Goal: Information Seeking & Learning: Learn about a topic

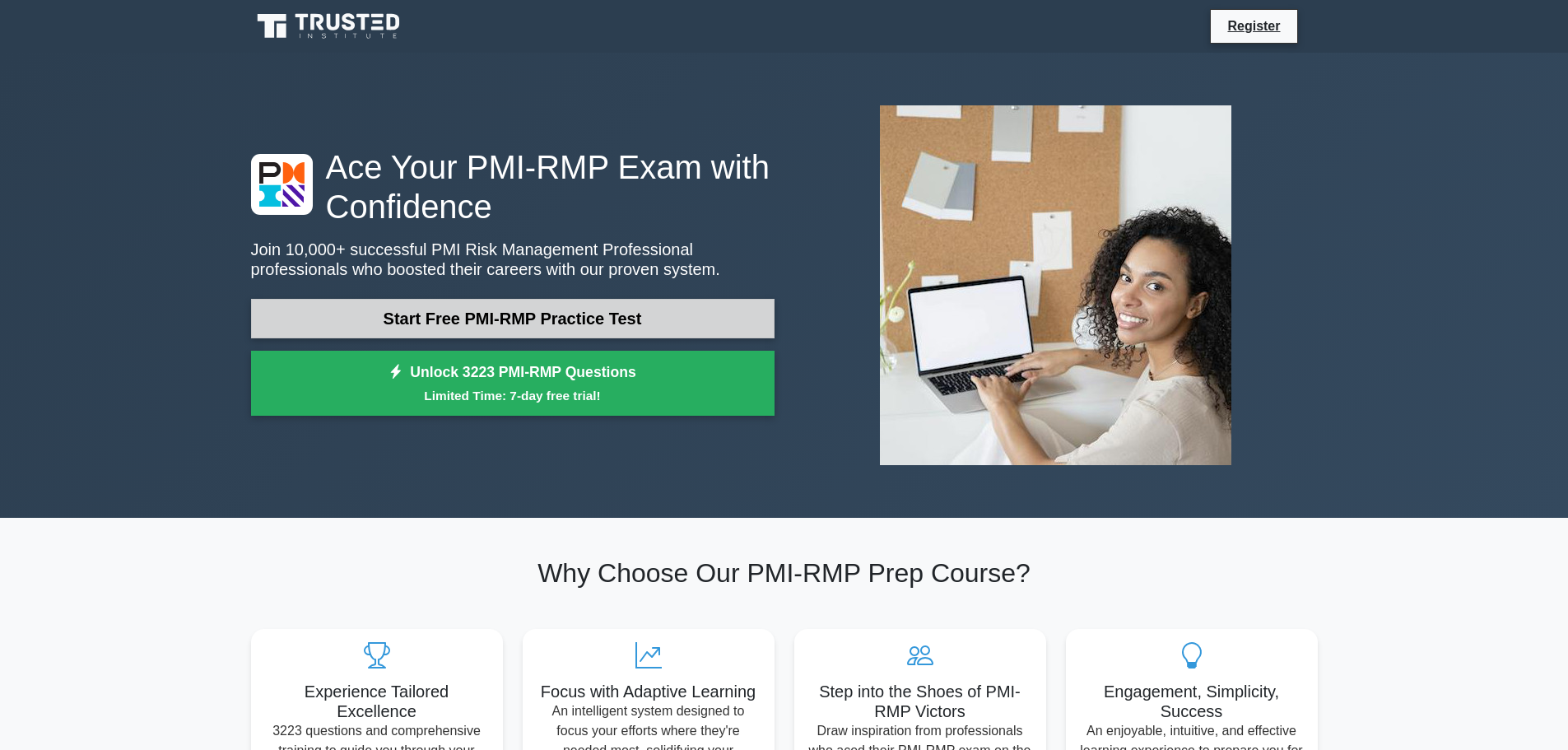
click at [506, 323] on link "Start Free PMI-RMP Practice Test" at bounding box center [512, 318] width 524 height 39
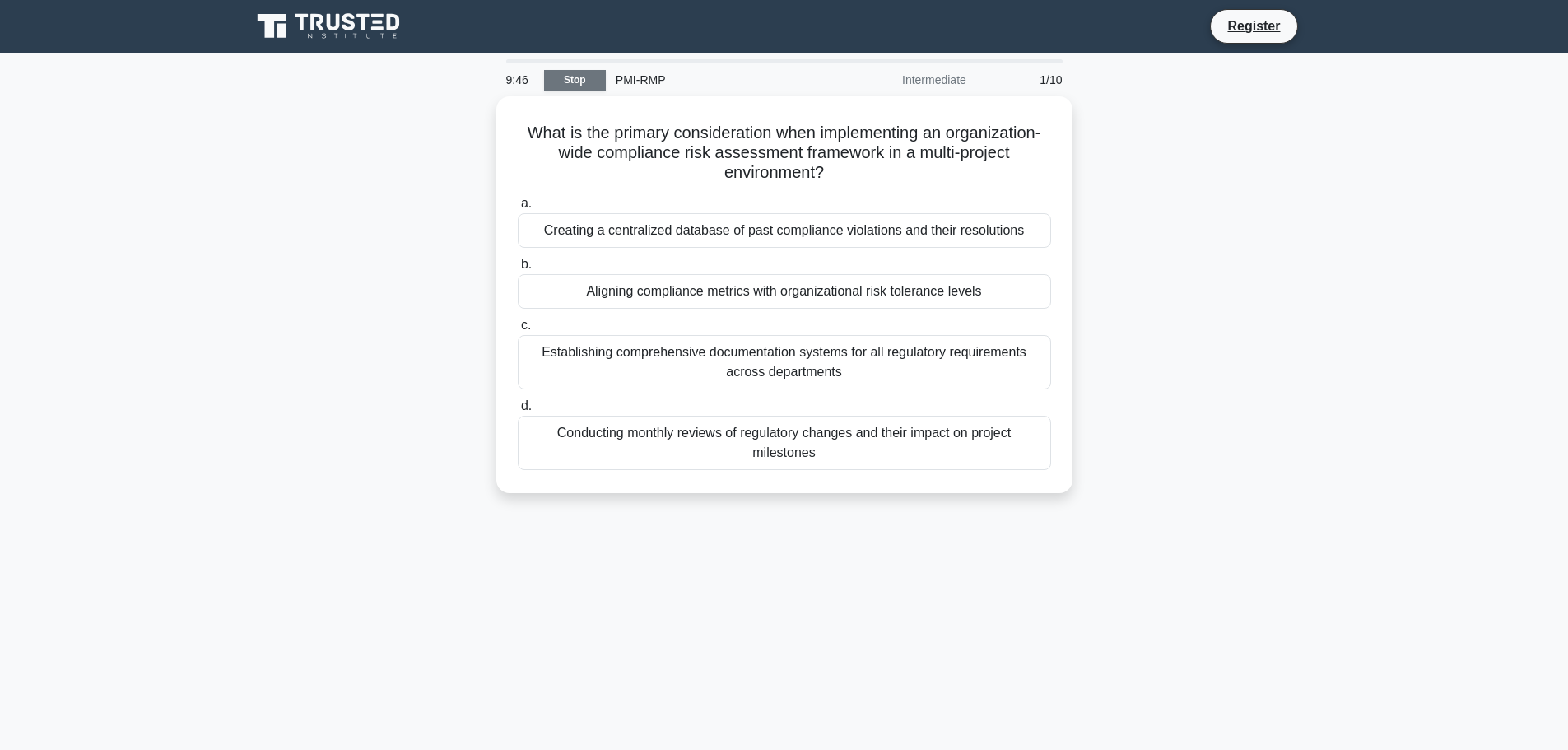
click at [571, 83] on link "Stop" at bounding box center [575, 79] width 62 height 21
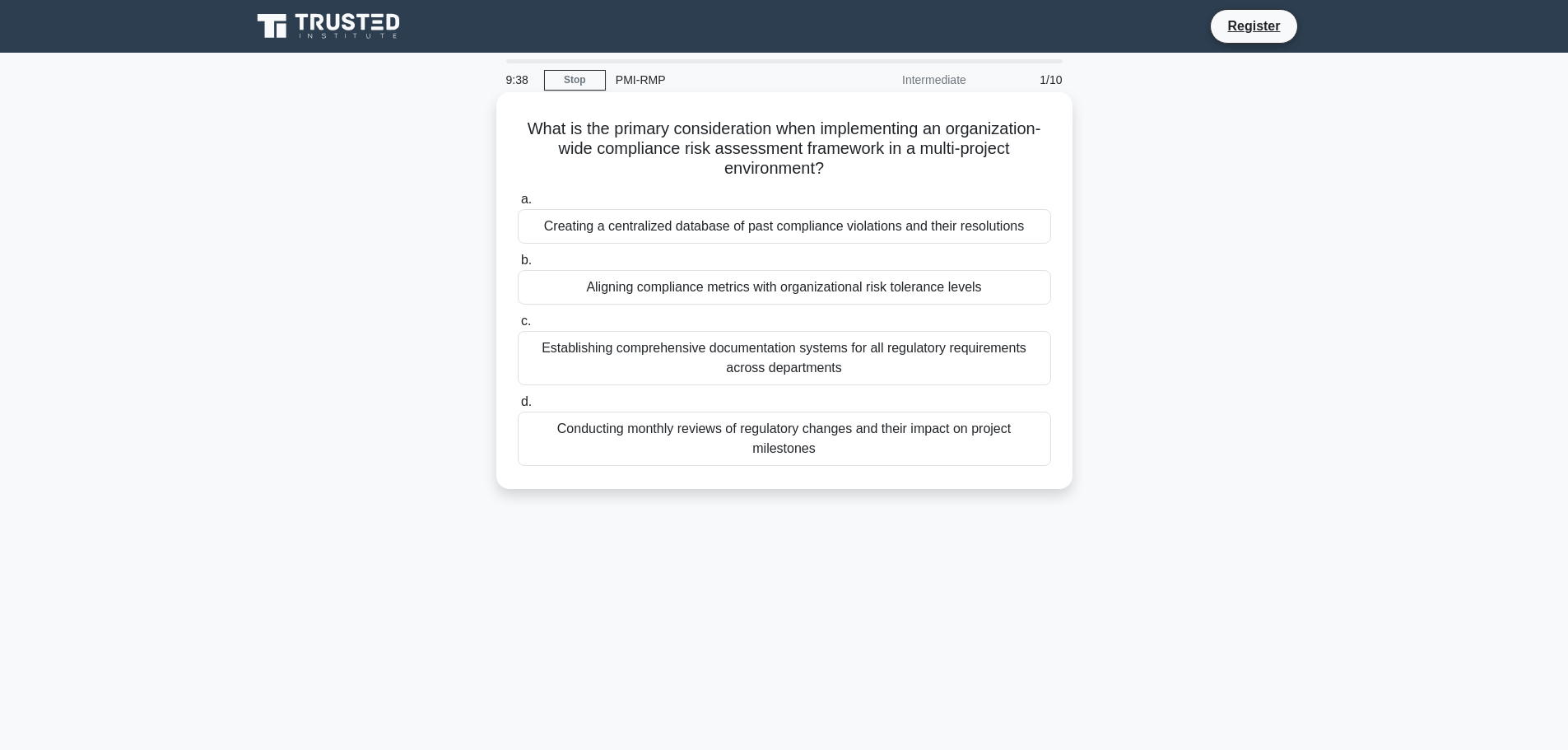
drag, startPoint x: 508, startPoint y: 121, endPoint x: 841, endPoint y: 179, distance: 338.0
click at [841, 179] on div "What is the primary consideration when implementing an organization-wide compli…" at bounding box center [784, 291] width 563 height 384
copy h5 "What is the primary consideration when implementing an organization-wide compli…"
click at [751, 283] on div "Aligning compliance metrics with organizational risk tolerance levels" at bounding box center [784, 287] width 534 height 34
click at [518, 266] on input "b. Aligning compliance metrics with organizational risk tolerance levels" at bounding box center [518, 260] width 0 height 11
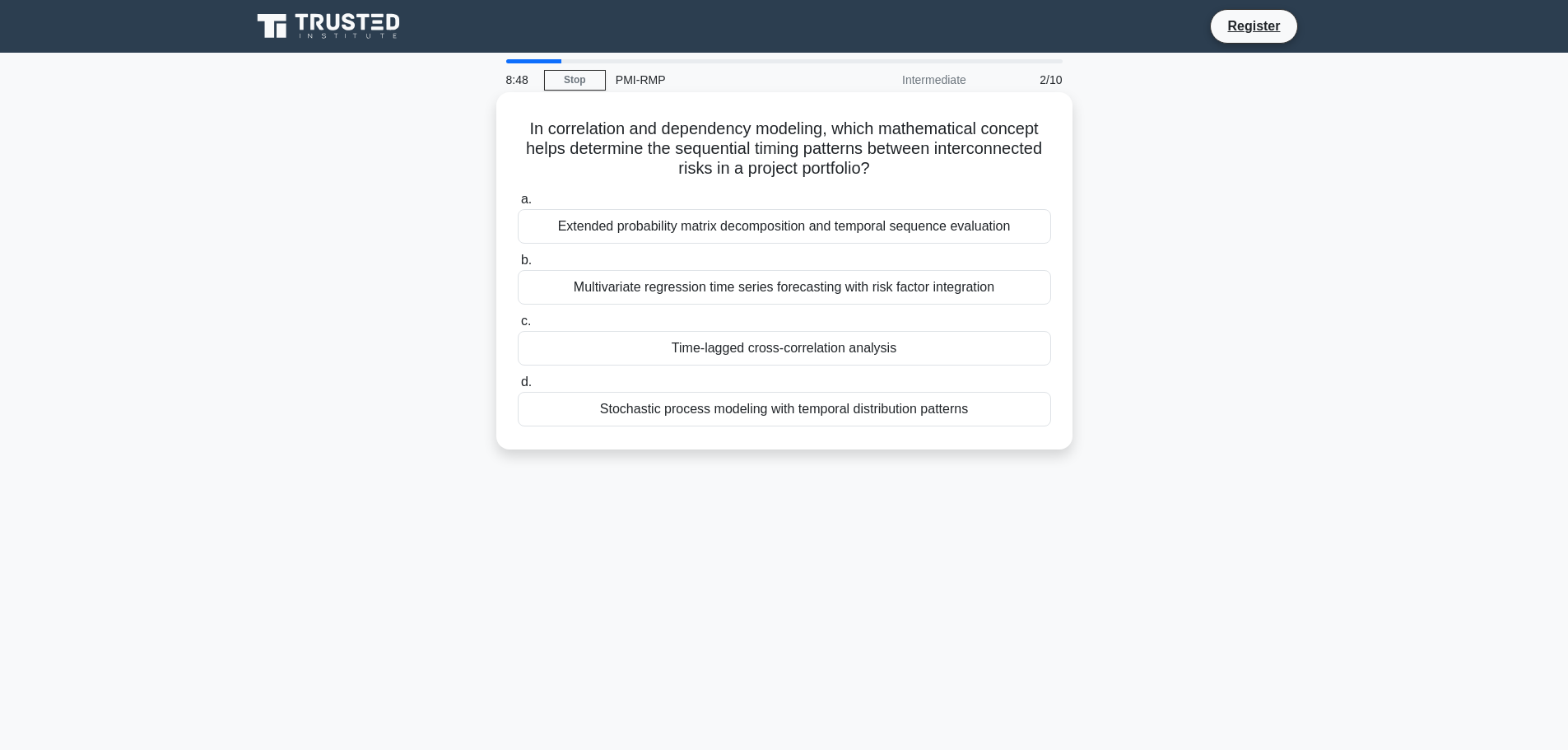
drag, startPoint x: 515, startPoint y: 131, endPoint x: 894, endPoint y: 165, distance: 380.5
click at [894, 165] on h5 "In correlation and dependency modeling, which mathematical concept helps determ…" at bounding box center [784, 149] width 537 height 61
copy h5 "In correlation and dependency modeling, which mathematical concept helps determ…"
click at [789, 228] on div "Extended probability matrix decomposition and temporal sequence evaluation" at bounding box center [784, 226] width 534 height 34
click at [518, 205] on input "a. Extended probability matrix decomposition and temporal sequence evaluation" at bounding box center [518, 199] width 0 height 11
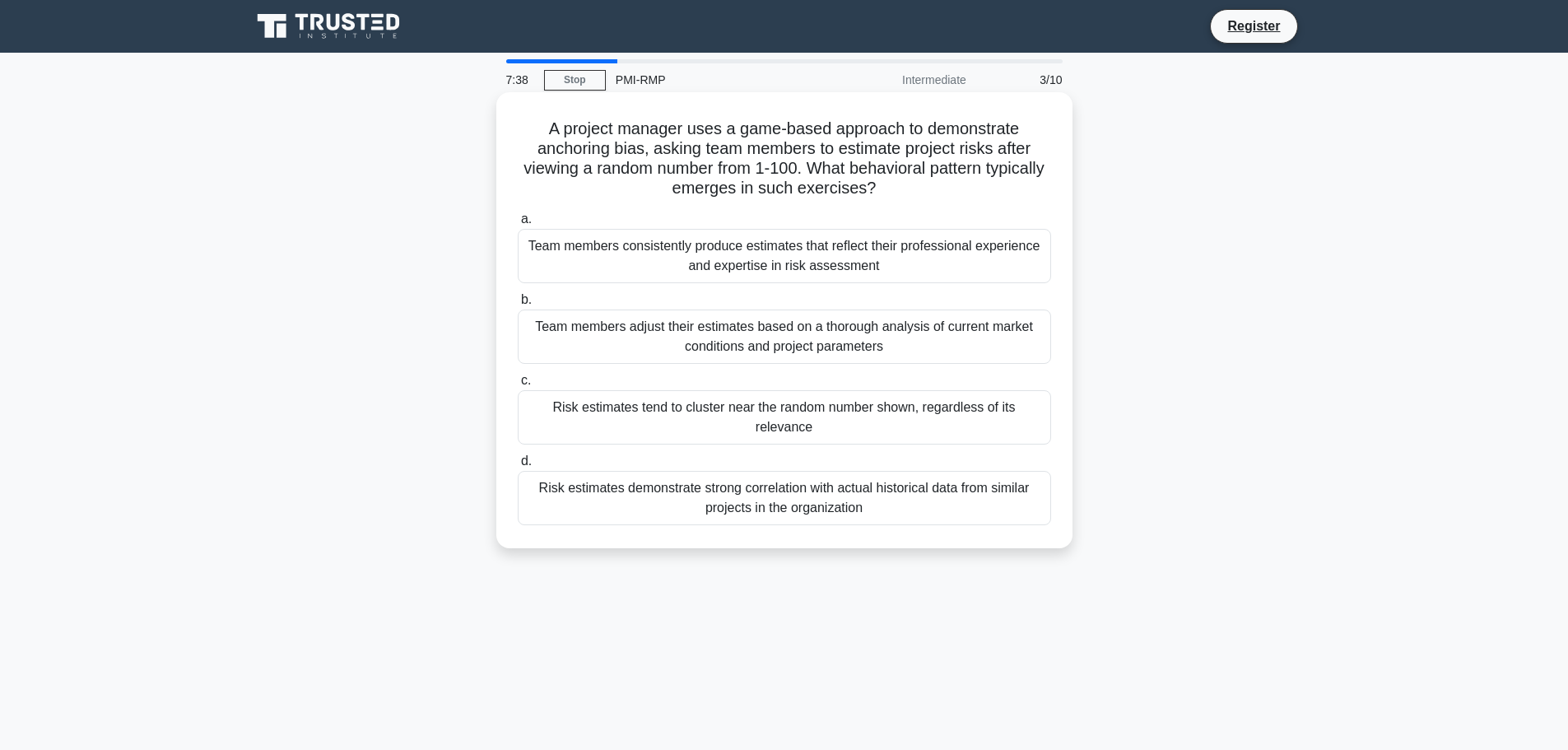
click at [896, 483] on div "Risk estimates demonstrate strong correlation with actual historical data from …" at bounding box center [784, 497] width 534 height 54
click at [518, 467] on input "d. Risk estimates demonstrate strong correlation with actual historical data fr…" at bounding box center [518, 461] width 0 height 11
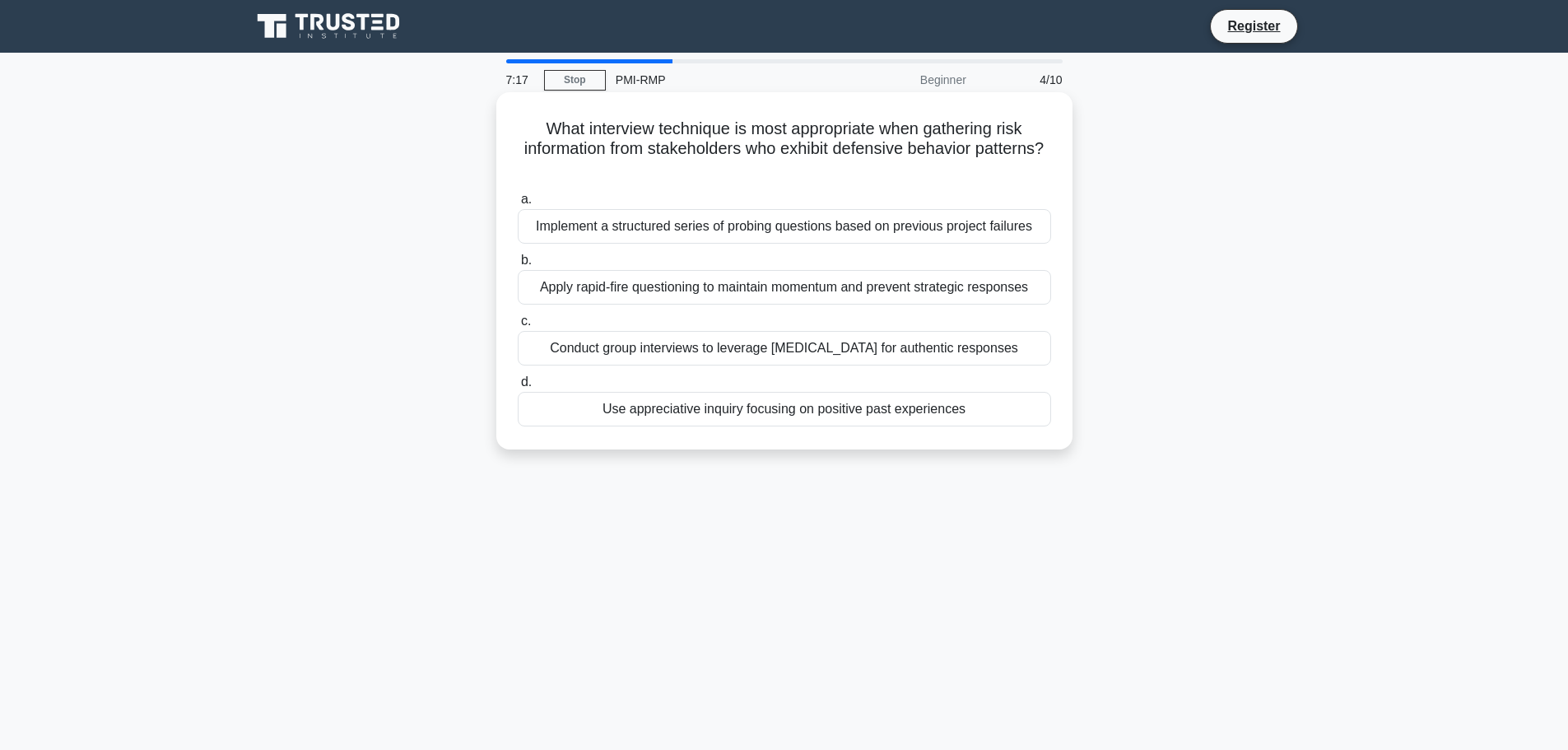
click at [882, 232] on div "Implement a structured series of probing questions based on previous project fa…" at bounding box center [784, 226] width 534 height 34
click at [518, 205] on input "a. Implement a structured series of probing questions based on previous project…" at bounding box center [518, 199] width 0 height 11
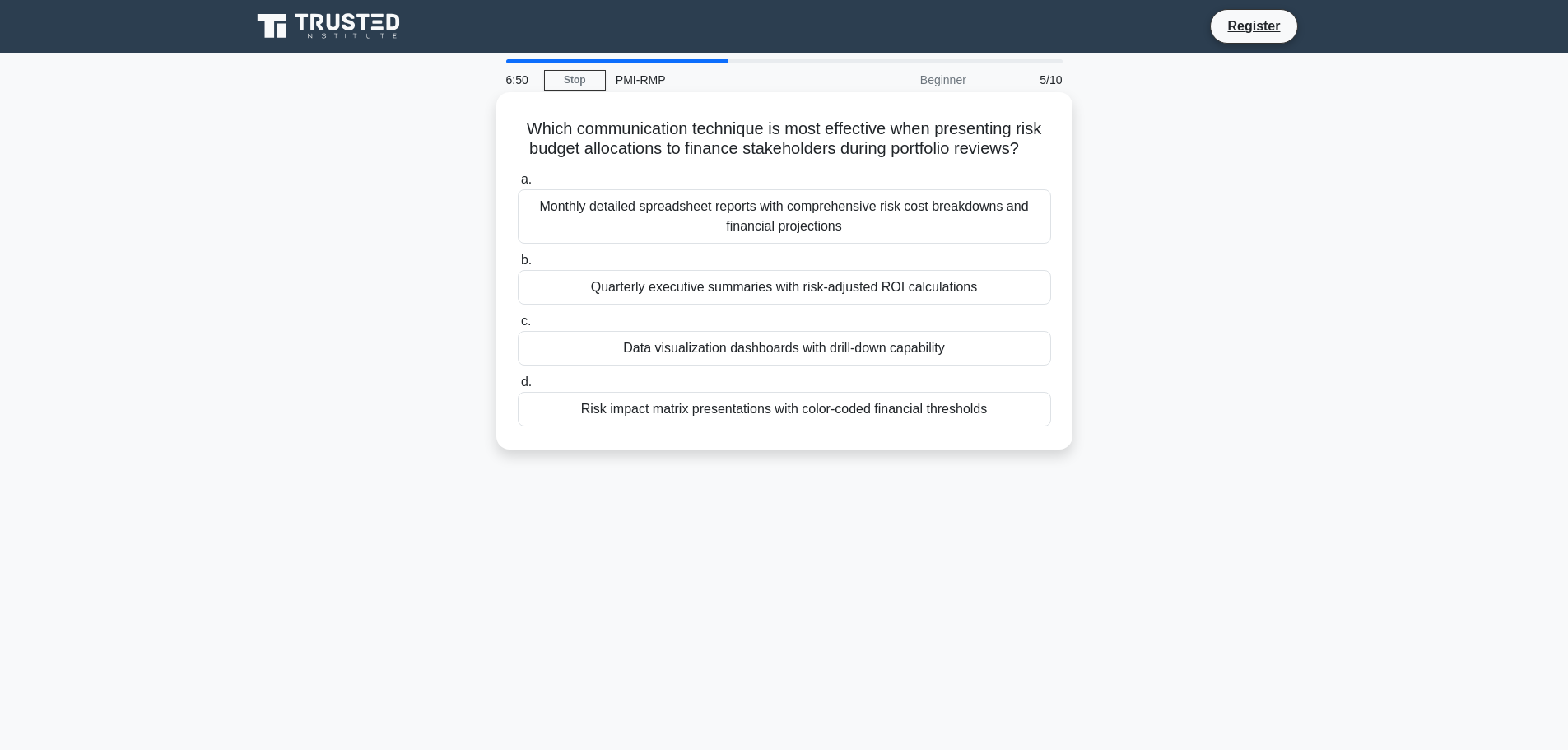
click at [815, 412] on div "Risk impact matrix presentations with color-coded financial thresholds" at bounding box center [784, 408] width 534 height 34
click at [518, 388] on input "d. Risk impact matrix presentations with color-coded financial thresholds" at bounding box center [518, 382] width 0 height 11
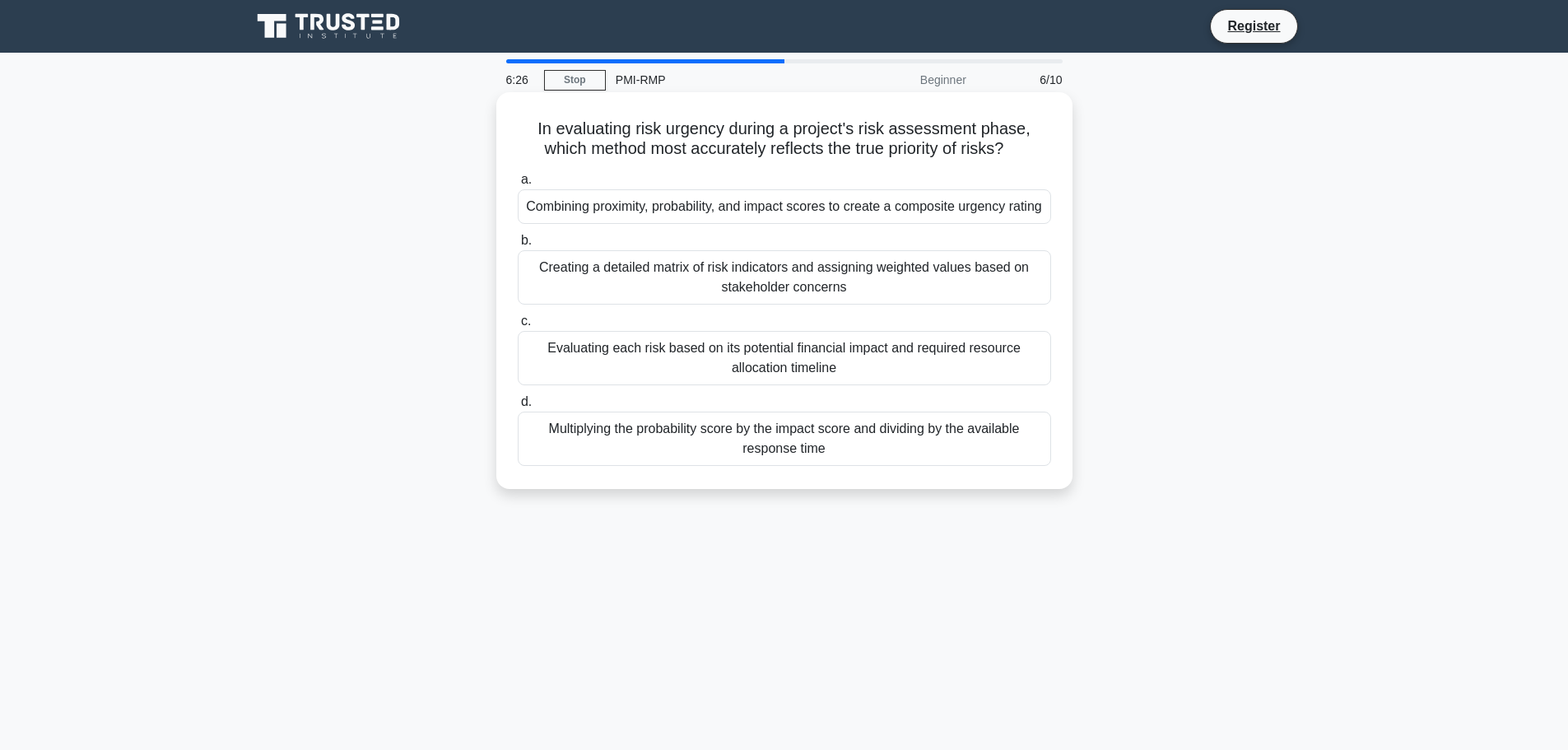
drag, startPoint x: 534, startPoint y: 127, endPoint x: 1022, endPoint y: 158, distance: 489.0
click at [1022, 158] on h5 "In evaluating risk urgency during a project's risk assessment phase, which meth…" at bounding box center [784, 139] width 537 height 41
copy h5 "In evaluating risk urgency during a project's risk assessment phase, which meth…"
click at [960, 224] on div "Combining proximity, probability, and impact scores to create a composite urgen…" at bounding box center [784, 206] width 534 height 34
click at [518, 185] on input "a. Combining proximity, probability, and impact scores to create a composite ur…" at bounding box center [518, 179] width 0 height 11
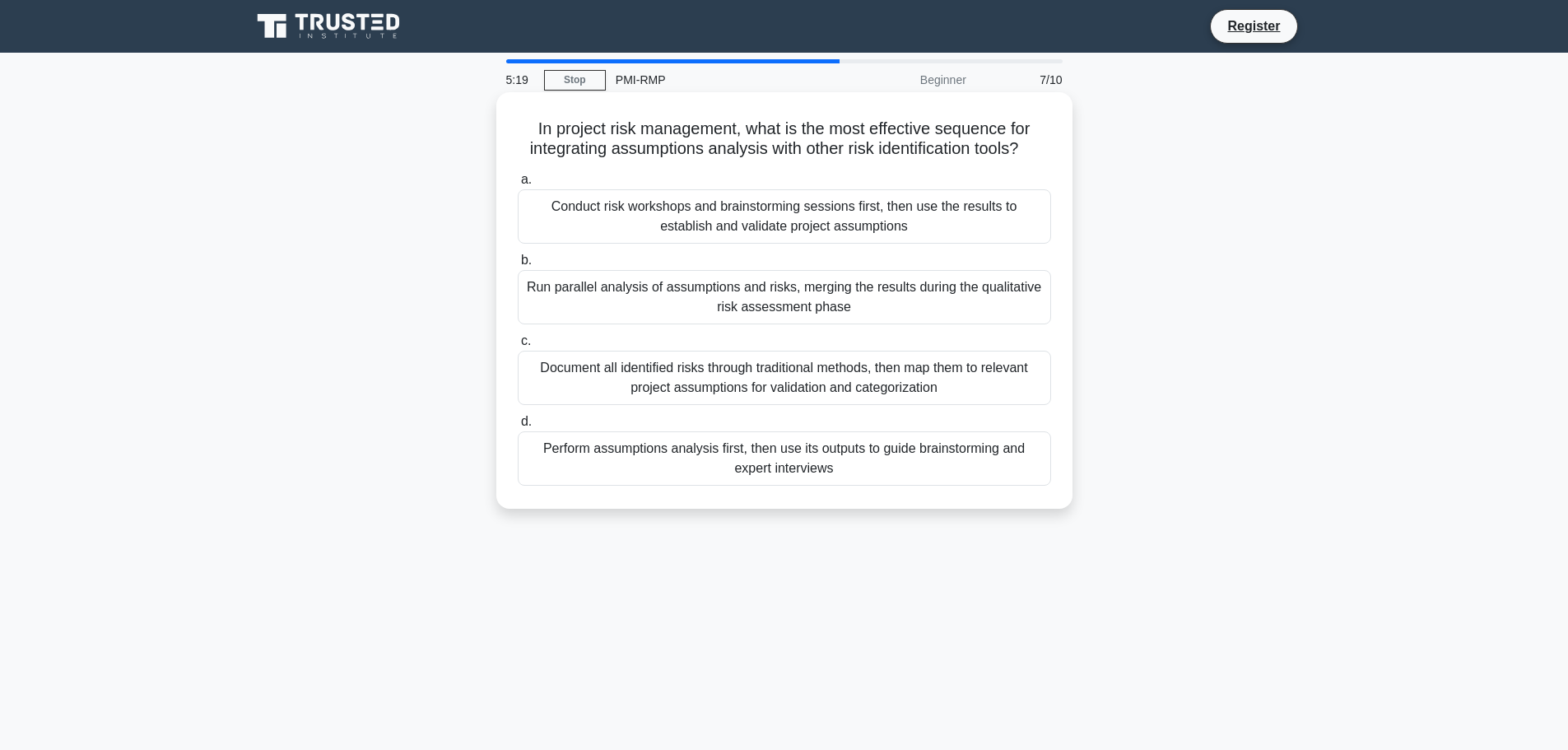
click at [839, 471] on div "Perform assumptions analysis first, then use its outputs to guide brainstorming…" at bounding box center [784, 457] width 534 height 54
click at [518, 427] on input "d. Perform assumptions analysis first, then use its outputs to guide brainstorm…" at bounding box center [518, 421] width 0 height 11
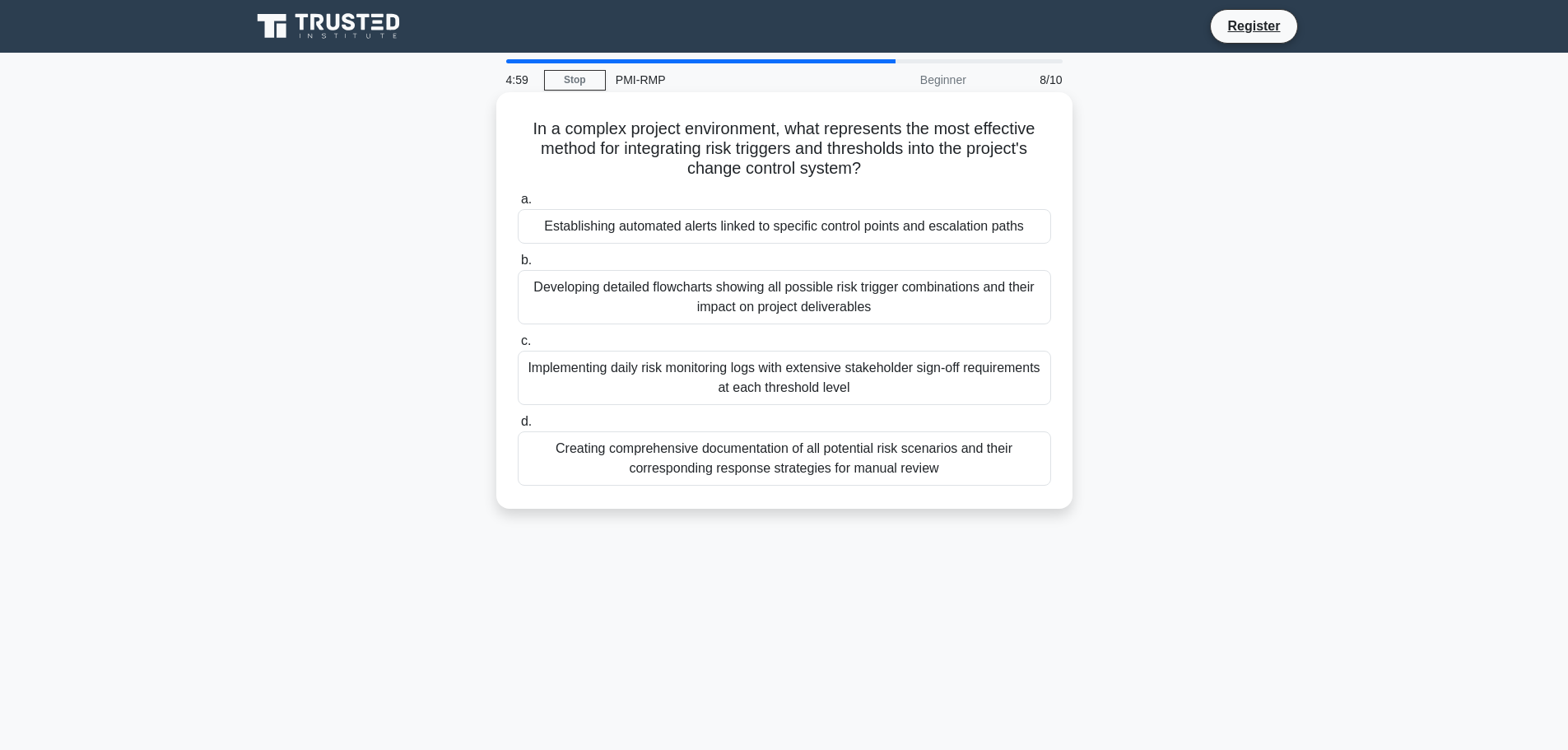
click at [890, 396] on div "Implementing daily risk monitoring logs with extensive stakeholder sign-off req…" at bounding box center [784, 377] width 534 height 54
click at [518, 347] on input "c. Implementing daily risk monitoring logs with extensive stakeholder sign-off …" at bounding box center [518, 341] width 0 height 11
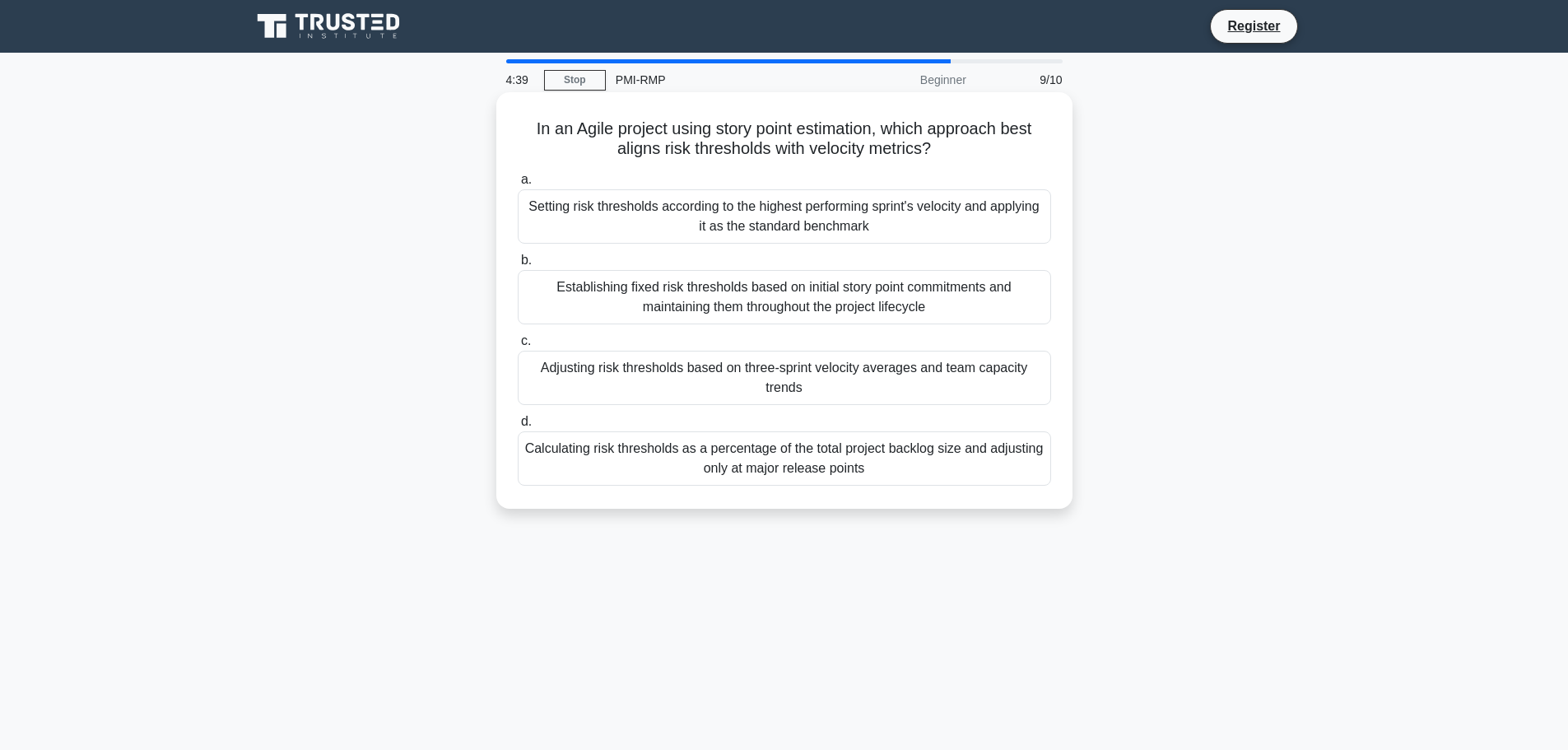
click at [983, 219] on div "Setting risk thresholds according to the highest performing sprint's velocity a…" at bounding box center [784, 215] width 534 height 54
click at [518, 185] on input "a. Setting risk thresholds according to the highest performing sprint's velocit…" at bounding box center [518, 179] width 0 height 11
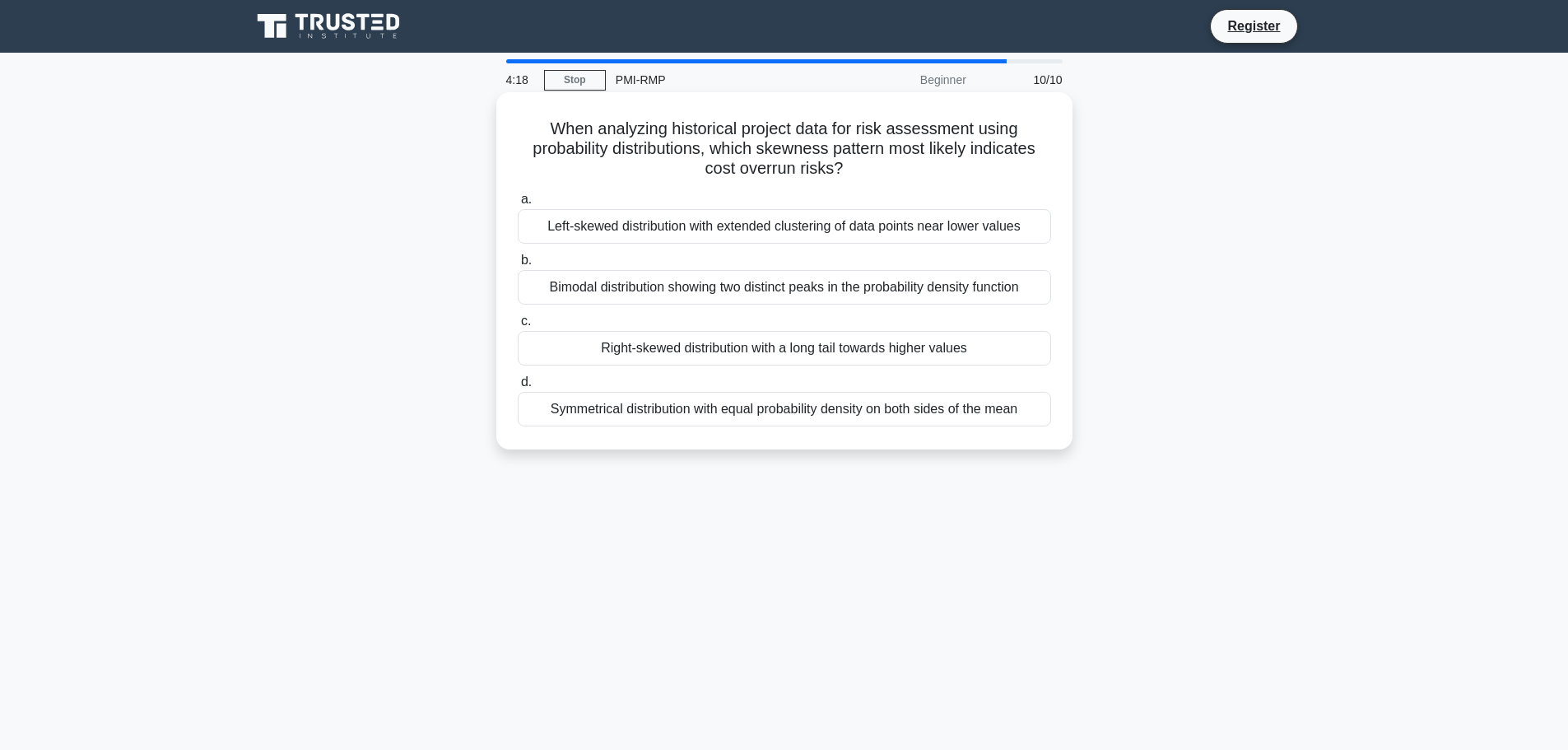
click at [782, 229] on div "Left-skewed distribution with extended clustering of data points near lower val…" at bounding box center [784, 226] width 534 height 34
click at [518, 205] on input "a. Left-skewed distribution with extended clustering of data points near lower …" at bounding box center [518, 199] width 0 height 11
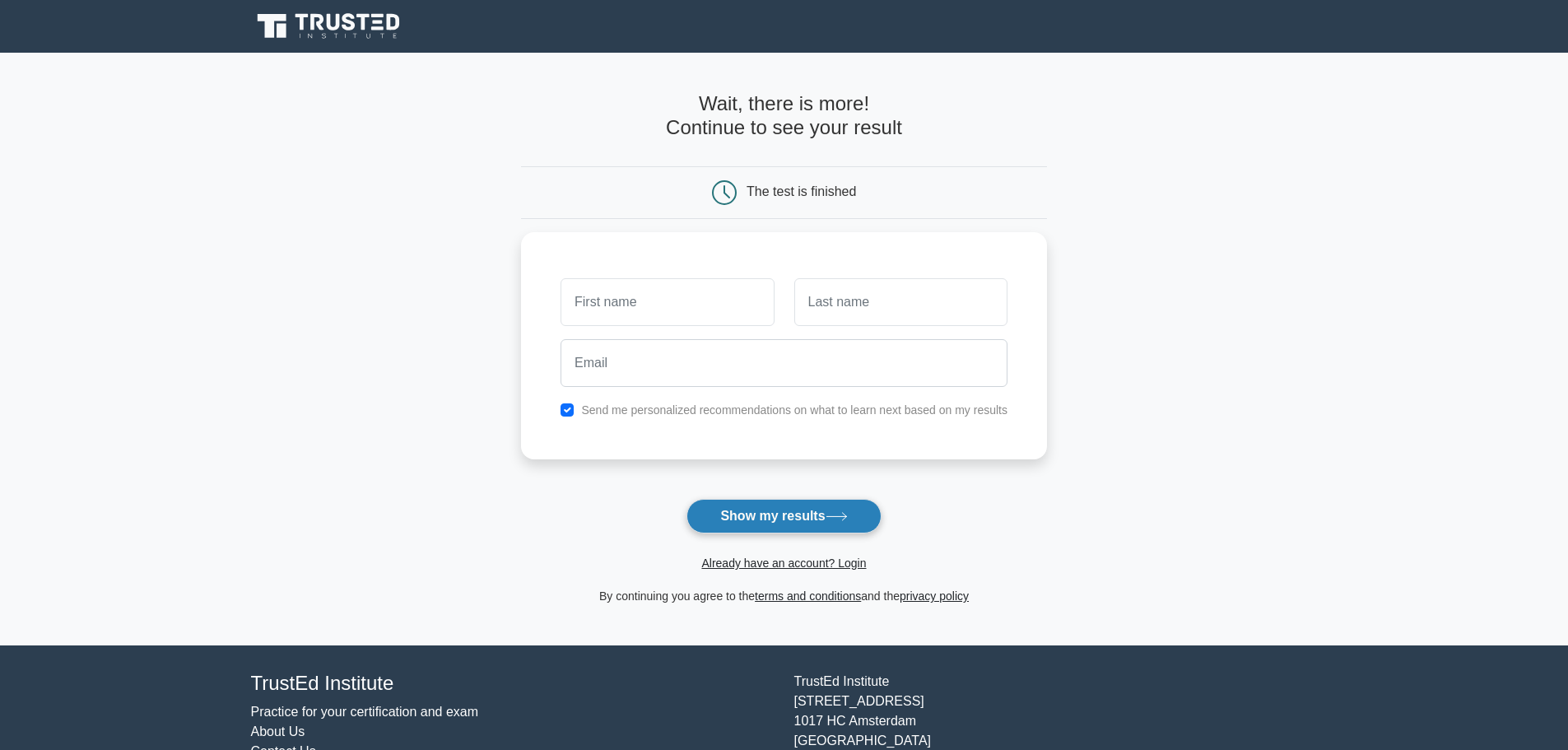
click at [819, 512] on button "Show my results" at bounding box center [784, 515] width 194 height 34
click at [628, 139] on h4 "Wait, there is more! Continue to see your result" at bounding box center [784, 116] width 526 height 48
click at [848, 521] on icon at bounding box center [836, 516] width 23 height 9
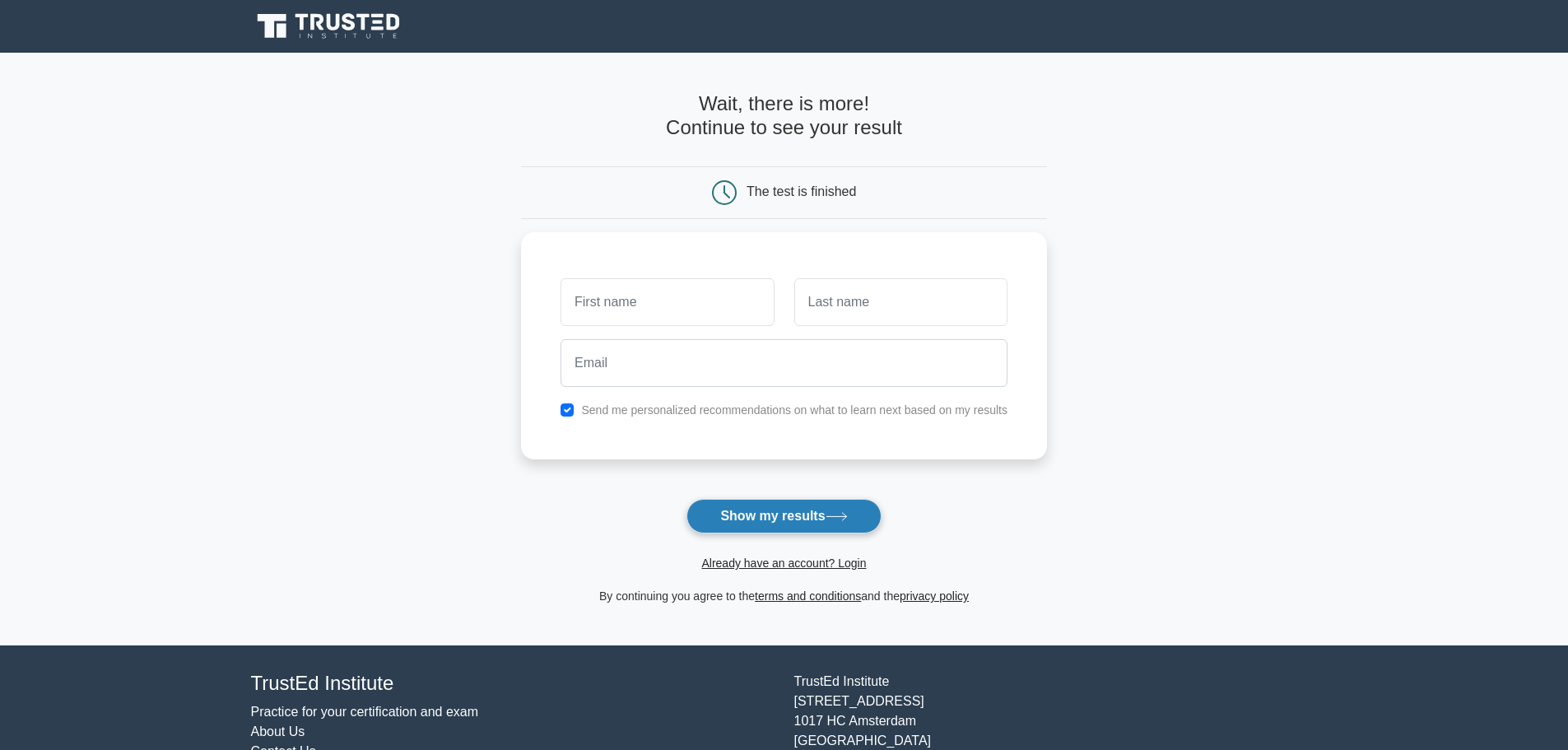
click at [848, 521] on icon at bounding box center [836, 516] width 23 height 9
click at [747, 410] on label "Send me personalized recommendations on what to learn next based on my results" at bounding box center [793, 405] width 426 height 13
click at [566, 410] on input "checkbox" at bounding box center [566, 405] width 13 height 13
checkbox input "false"
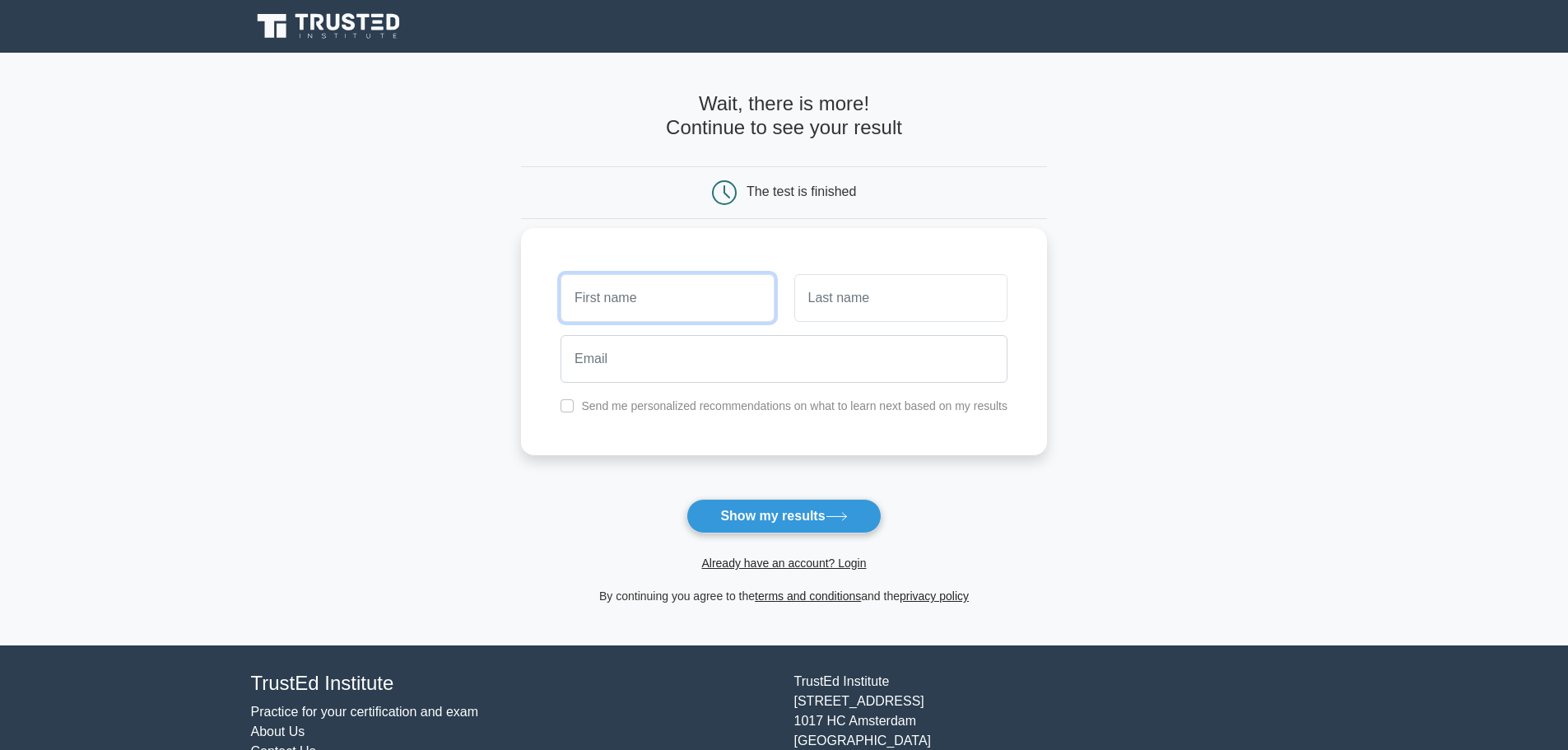
click at [621, 303] on input "text" at bounding box center [667, 298] width 214 height 48
type input "t"
click at [851, 300] on input "text" at bounding box center [901, 298] width 214 height 48
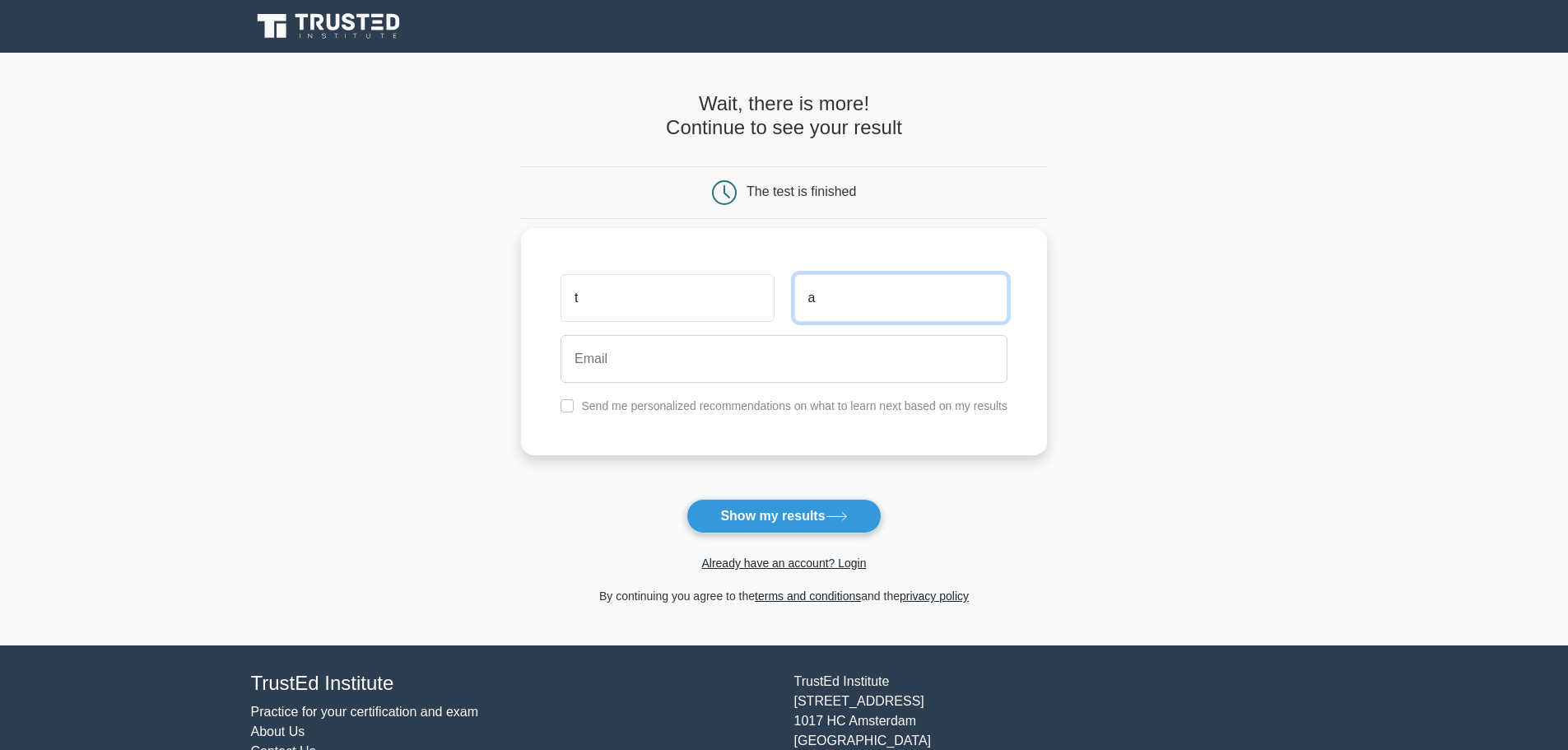
type input "a"
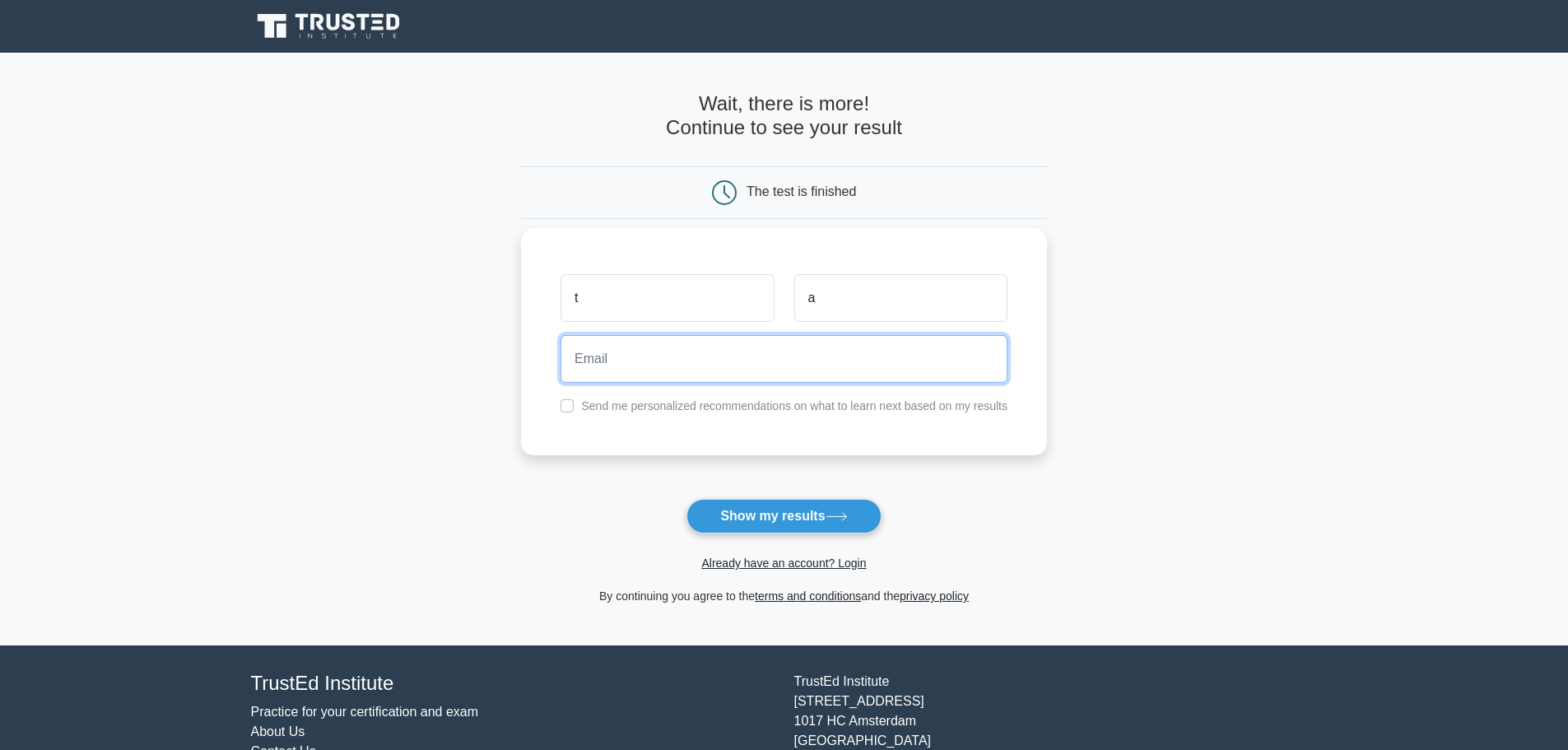
click at [779, 355] on input "email" at bounding box center [784, 358] width 447 height 48
type input "ta@gmail.com"
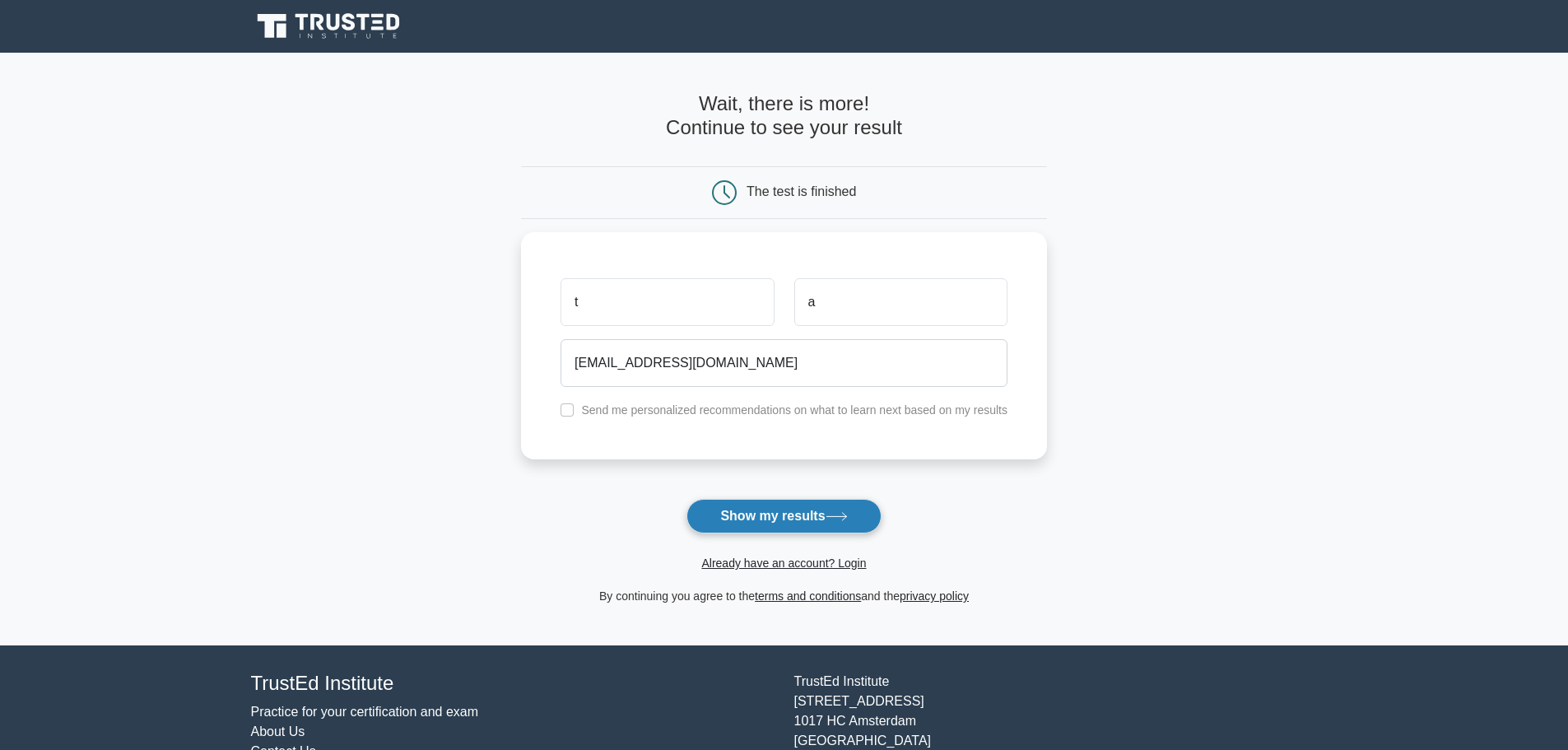
click at [781, 516] on button "Show my results" at bounding box center [784, 515] width 194 height 34
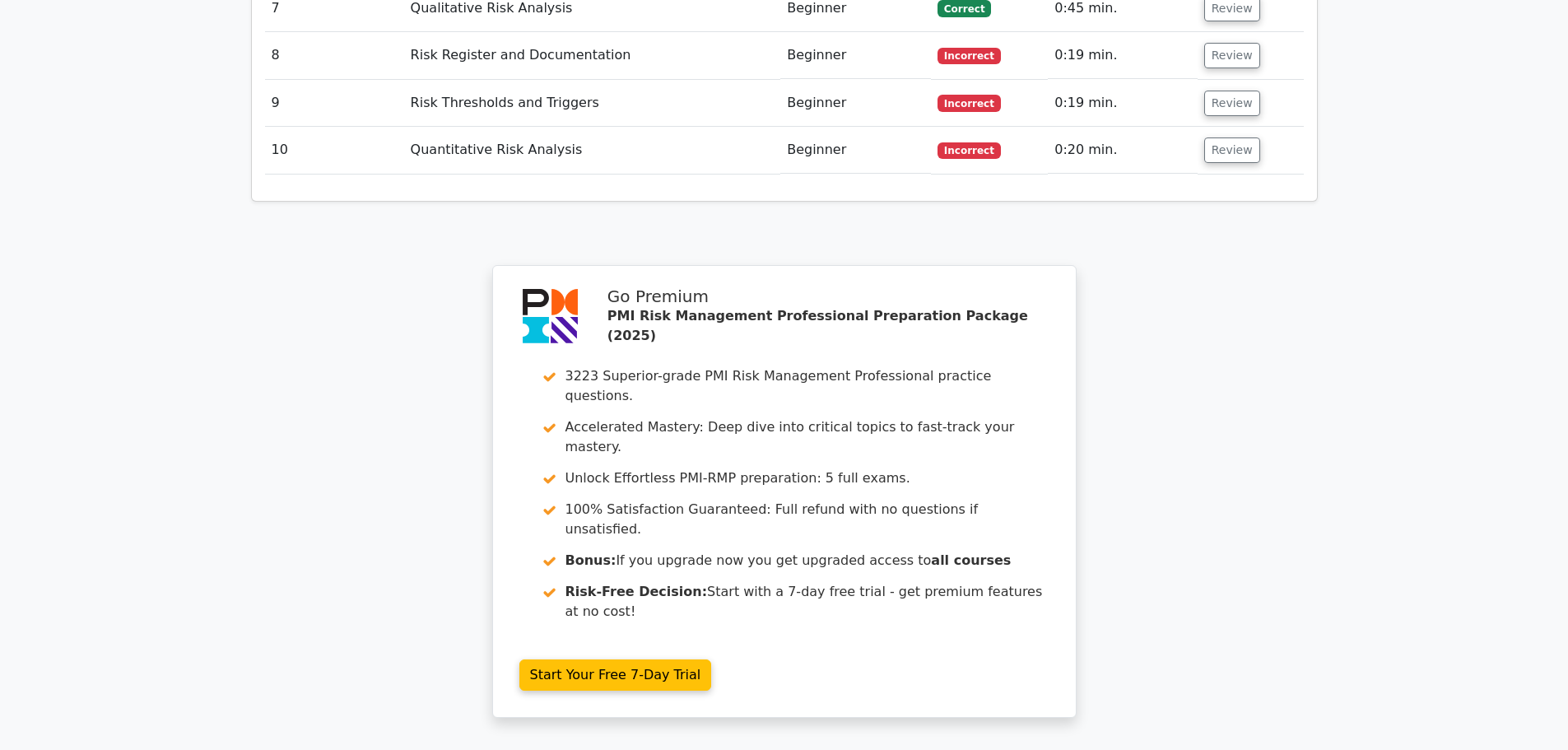
scroll to position [2859, 0]
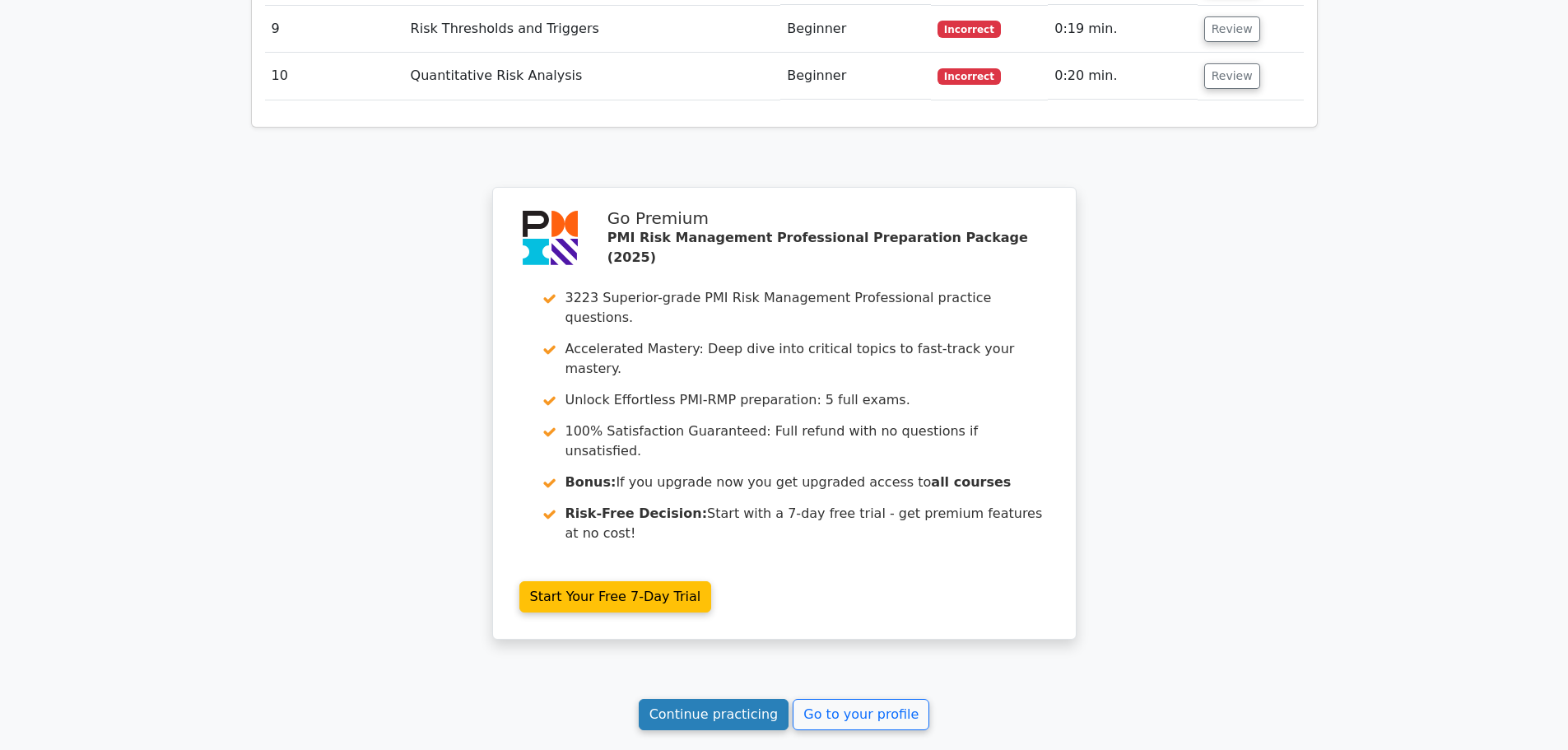
click at [752, 699] on link "Continue practicing" at bounding box center [714, 715] width 151 height 31
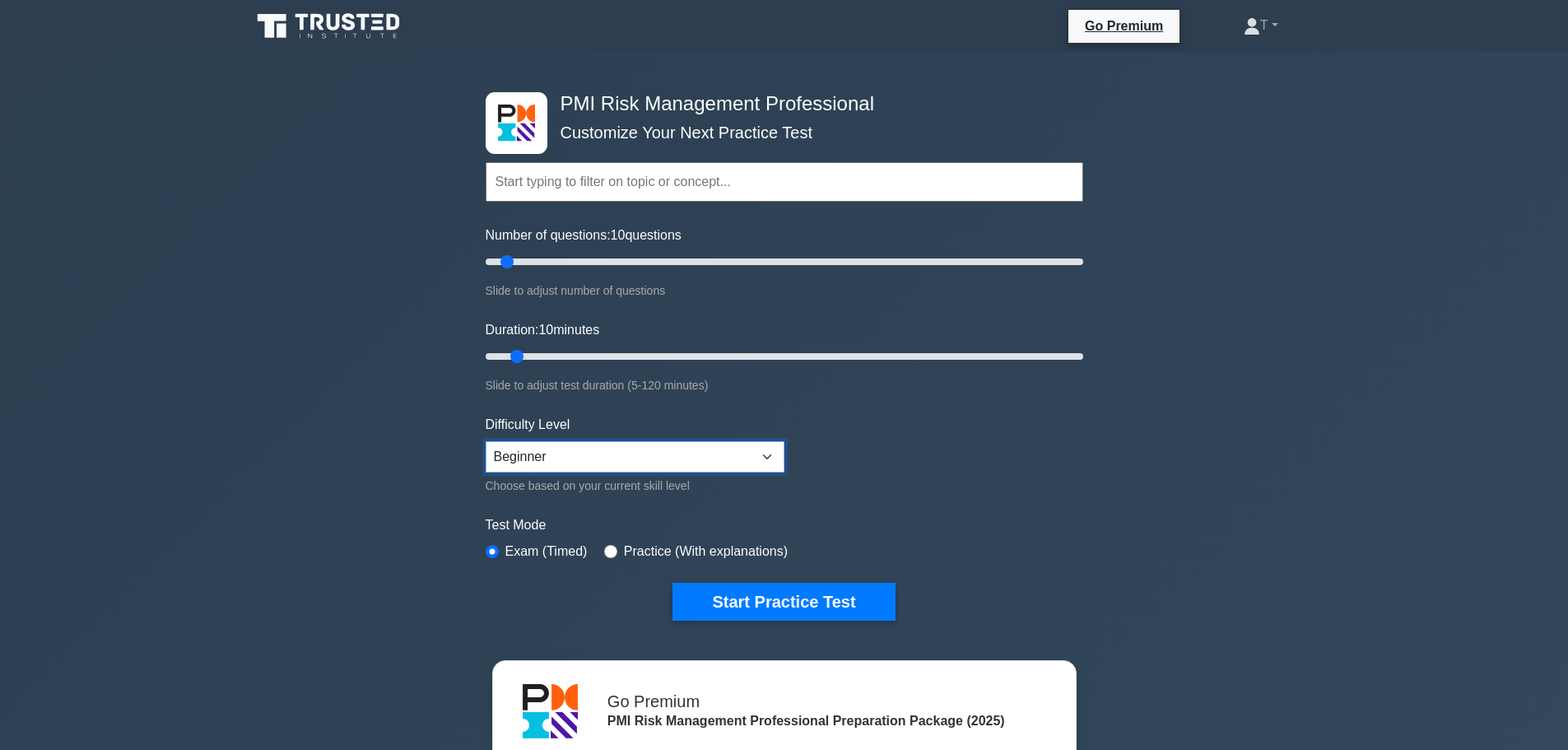
click at [772, 458] on select "Beginner Intermediate Expert" at bounding box center [635, 457] width 299 height 31
select select "expert"
click at [486, 442] on select "Beginner Intermediate Expert" at bounding box center [635, 457] width 299 height 31
drag, startPoint x: 503, startPoint y: 260, endPoint x: 405, endPoint y: 238, distance: 100.4
type input "5"
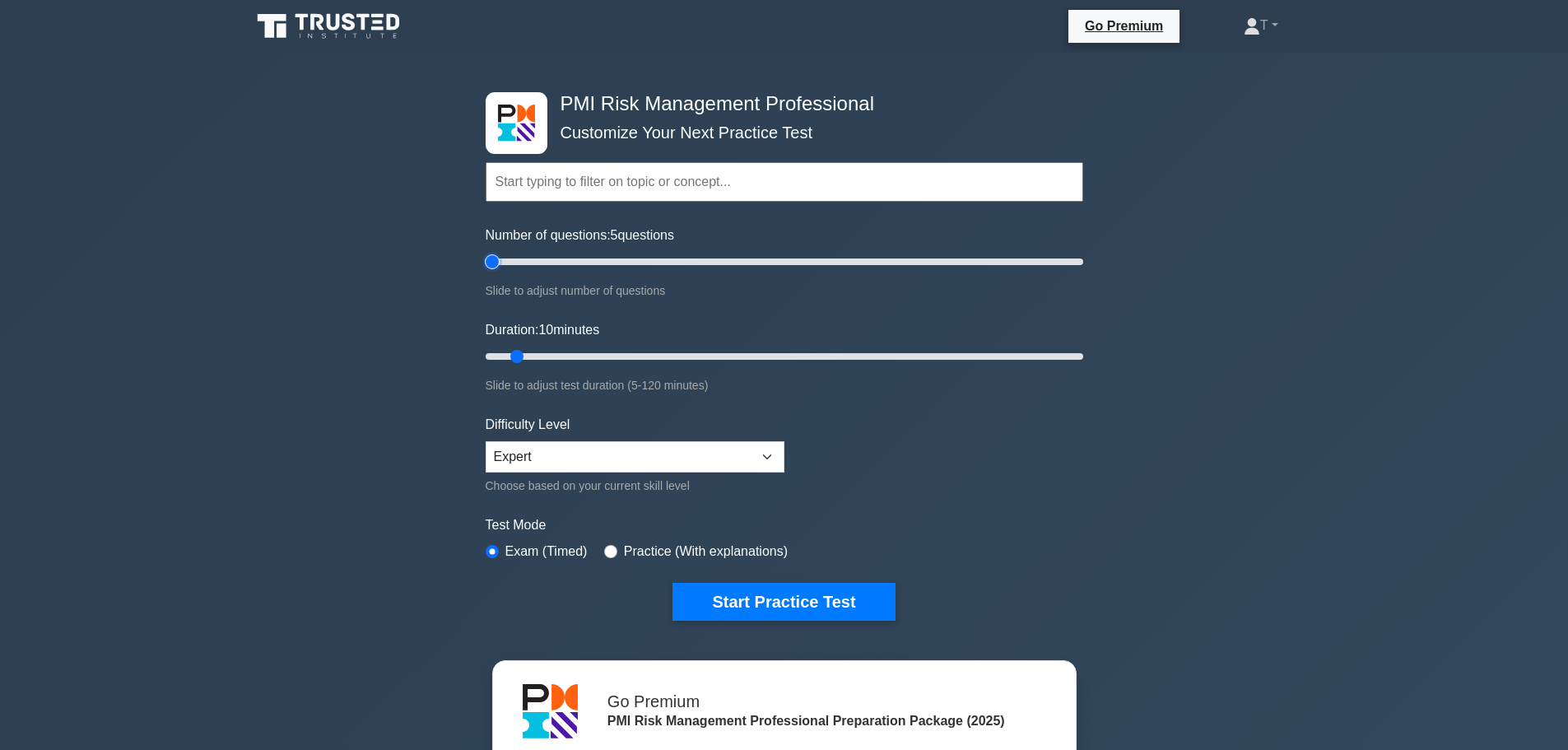
click at [486, 252] on input "Number of questions: 5 questions" at bounding box center [784, 261] width 597 height 20
drag, startPoint x: 514, startPoint y: 353, endPoint x: 446, endPoint y: 355, distance: 68.0
type input "5"
click at [486, 355] on input "Duration: 5 minutes" at bounding box center [784, 356] width 597 height 20
click at [806, 597] on button "Start Practice Test" at bounding box center [784, 601] width 222 height 38
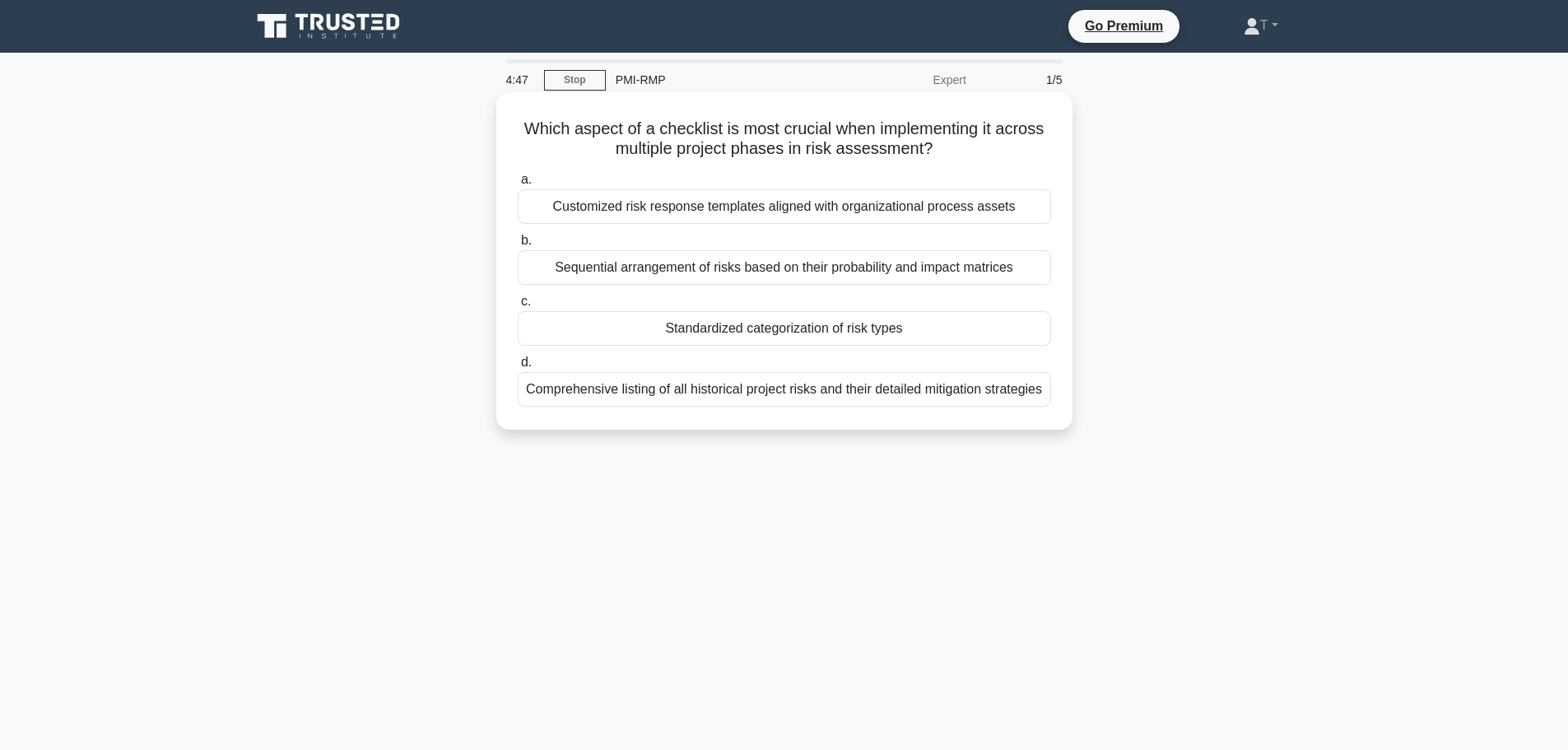
click at [796, 404] on div "Comprehensive listing of all historical project risks and their detailed mitiga…" at bounding box center [784, 389] width 534 height 34
click at [518, 368] on input "d. Comprehensive listing of all historical project risks and their detailed mit…" at bounding box center [518, 362] width 0 height 11
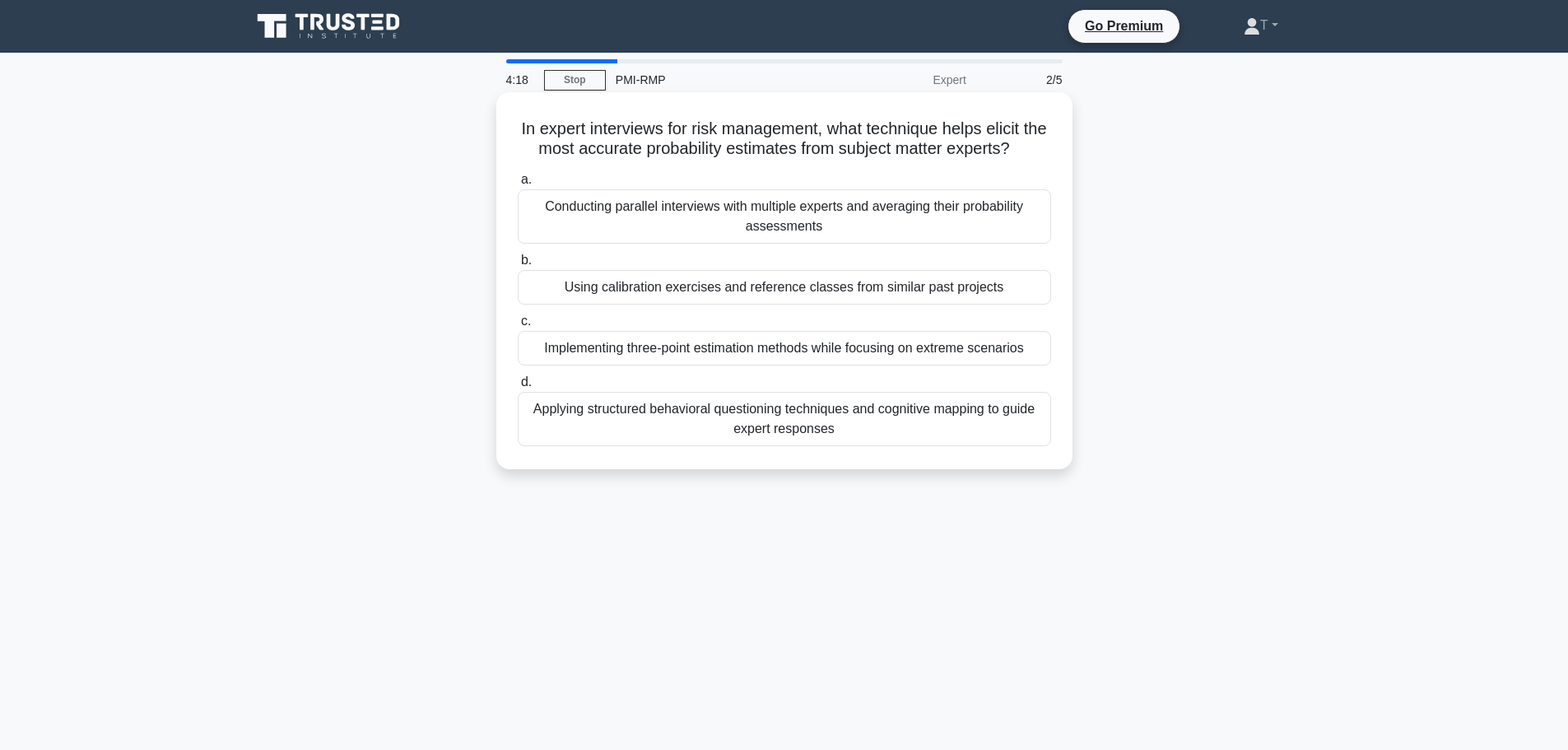
click at [830, 446] on div "Applying structured behavioral questioning techniques and cognitive mapping to …" at bounding box center [784, 418] width 534 height 54
click at [518, 388] on input "d. Applying structured behavioral questioning techniques and cognitive mapping …" at bounding box center [518, 382] width 0 height 11
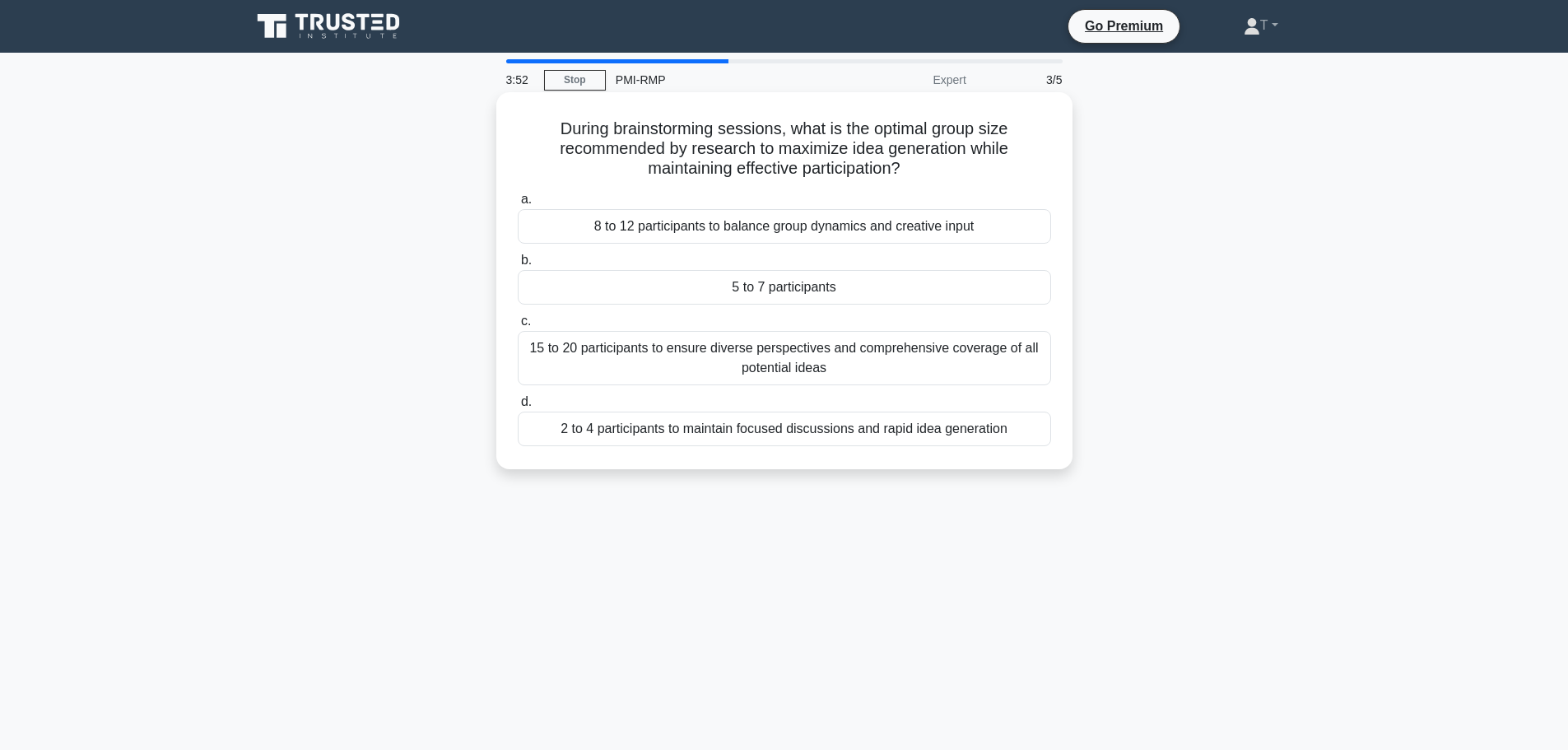
click at [695, 230] on div "8 to 12 participants to balance group dynamics and creative input" at bounding box center [784, 226] width 534 height 34
click at [518, 205] on input "a. 8 to 12 participants to balance group dynamics and creative input" at bounding box center [518, 199] width 0 height 11
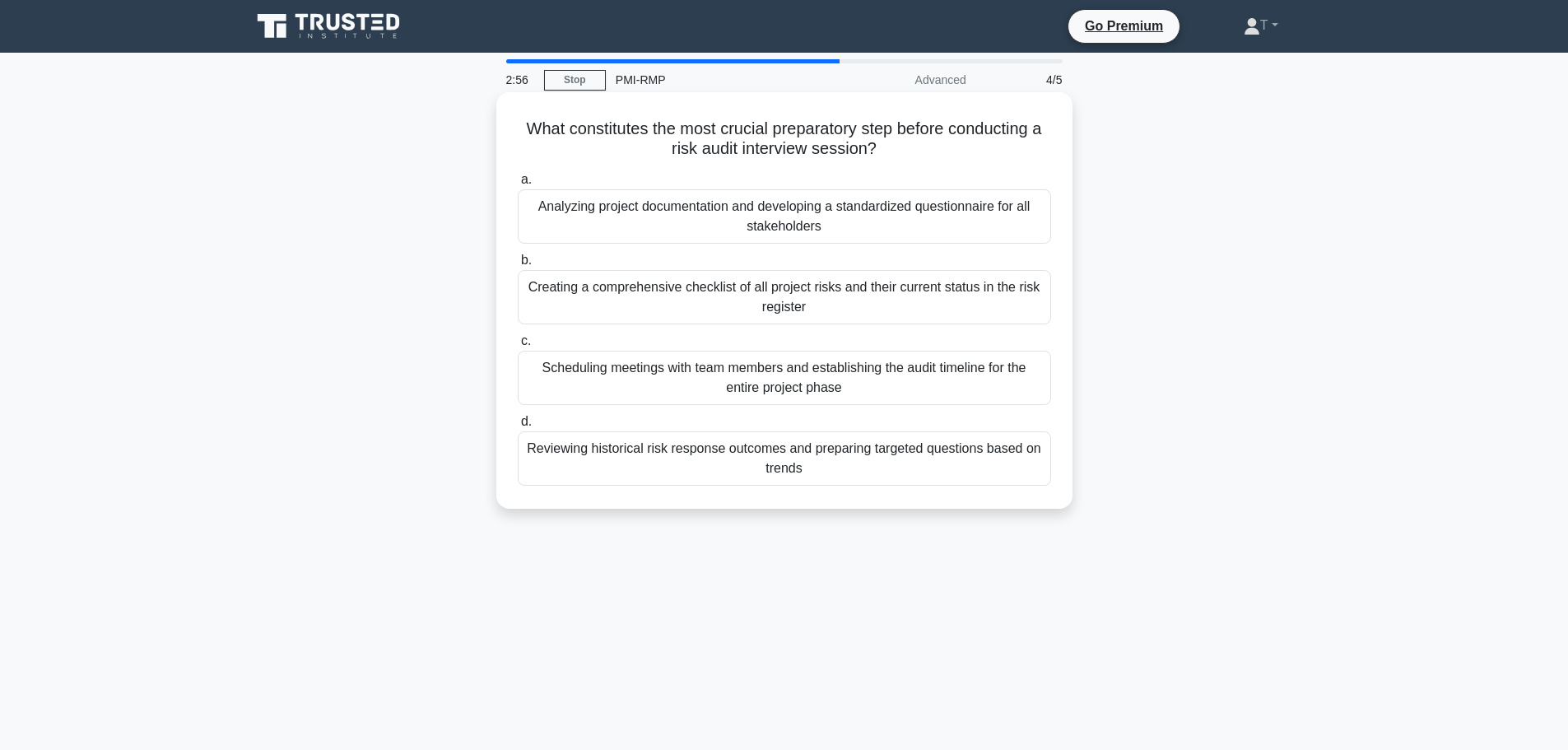
click at [953, 235] on div "Analyzing project documentation and developing a standardized questionnaire for…" at bounding box center [784, 215] width 534 height 54
click at [518, 185] on input "a. Analyzing project documentation and developing a standardized questionnaire …" at bounding box center [518, 179] width 0 height 11
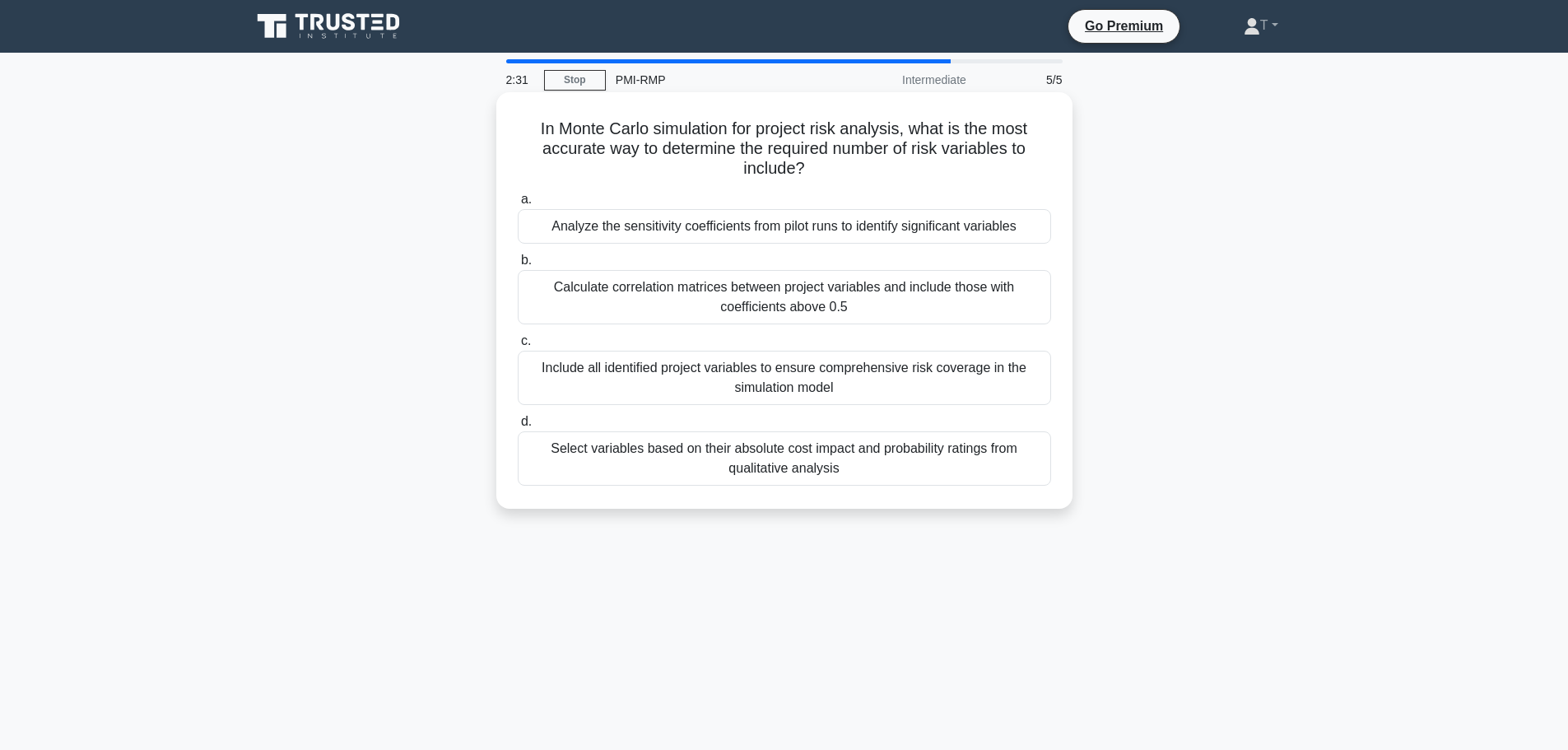
click at [848, 387] on div "Include all identified project variables to ensure comprehensive risk coverage …" at bounding box center [784, 377] width 534 height 54
click at [518, 347] on input "c. Include all identified project variables to ensure comprehensive risk covera…" at bounding box center [518, 341] width 0 height 11
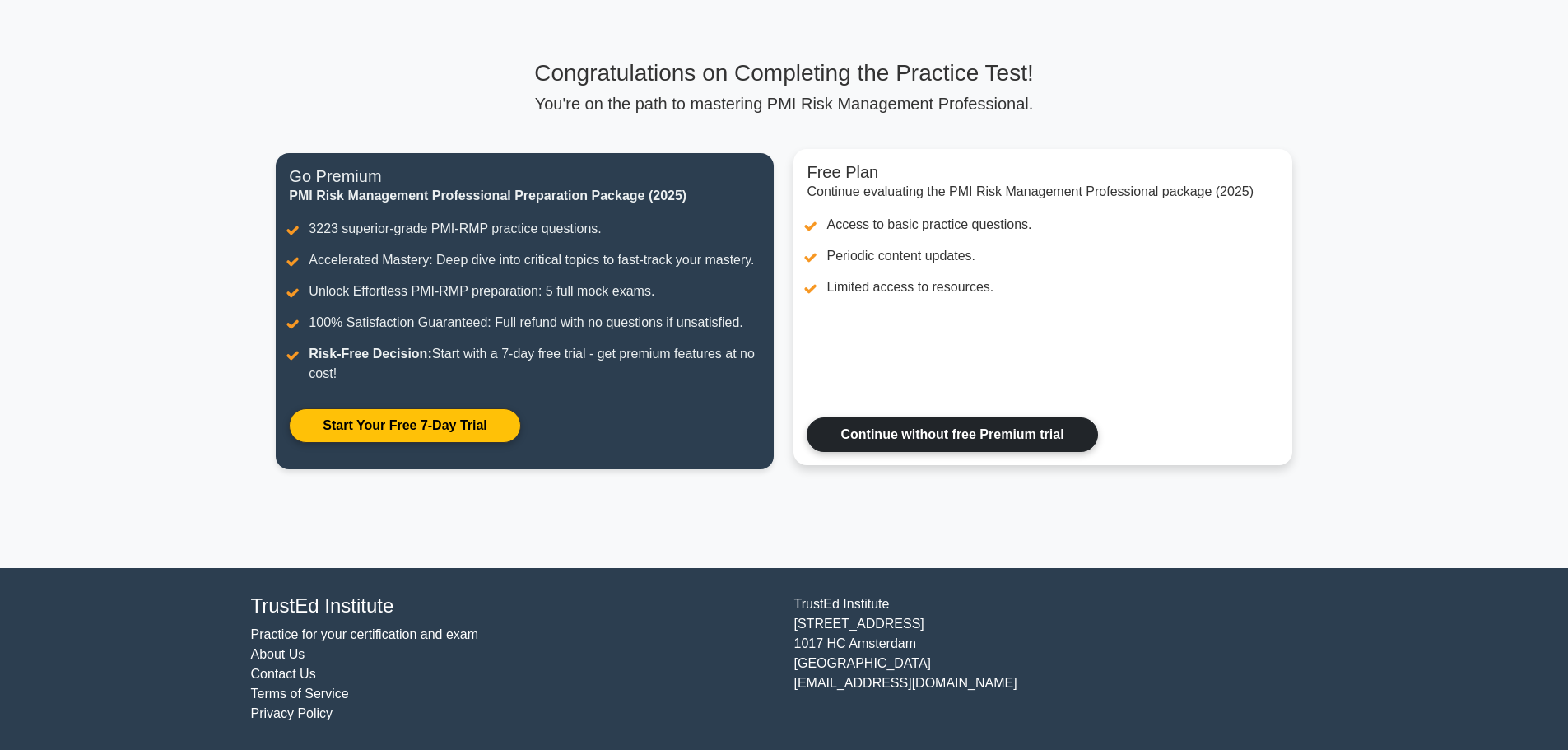
click at [974, 431] on link "Continue without free Premium trial" at bounding box center [952, 434] width 291 height 34
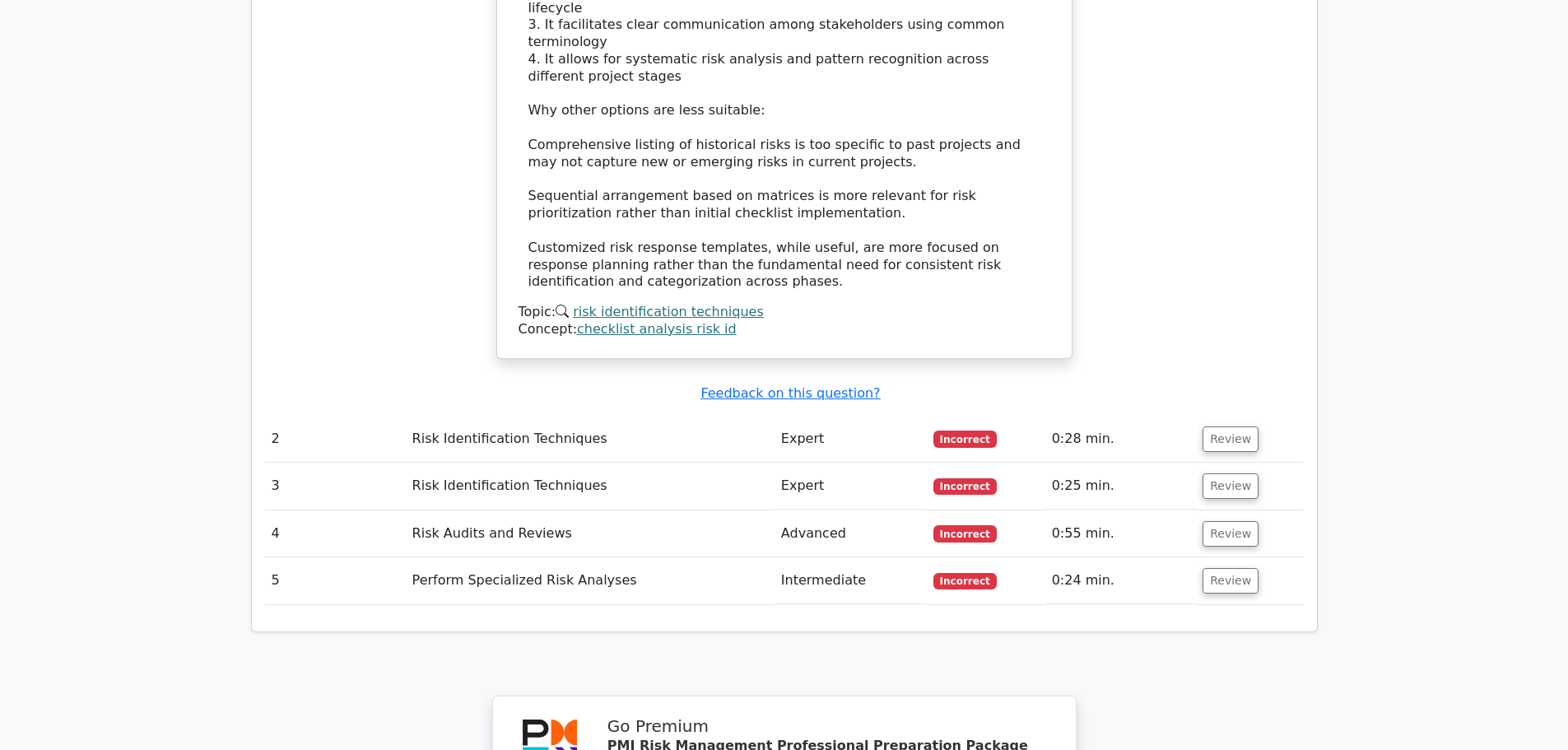
scroll to position [2057, 0]
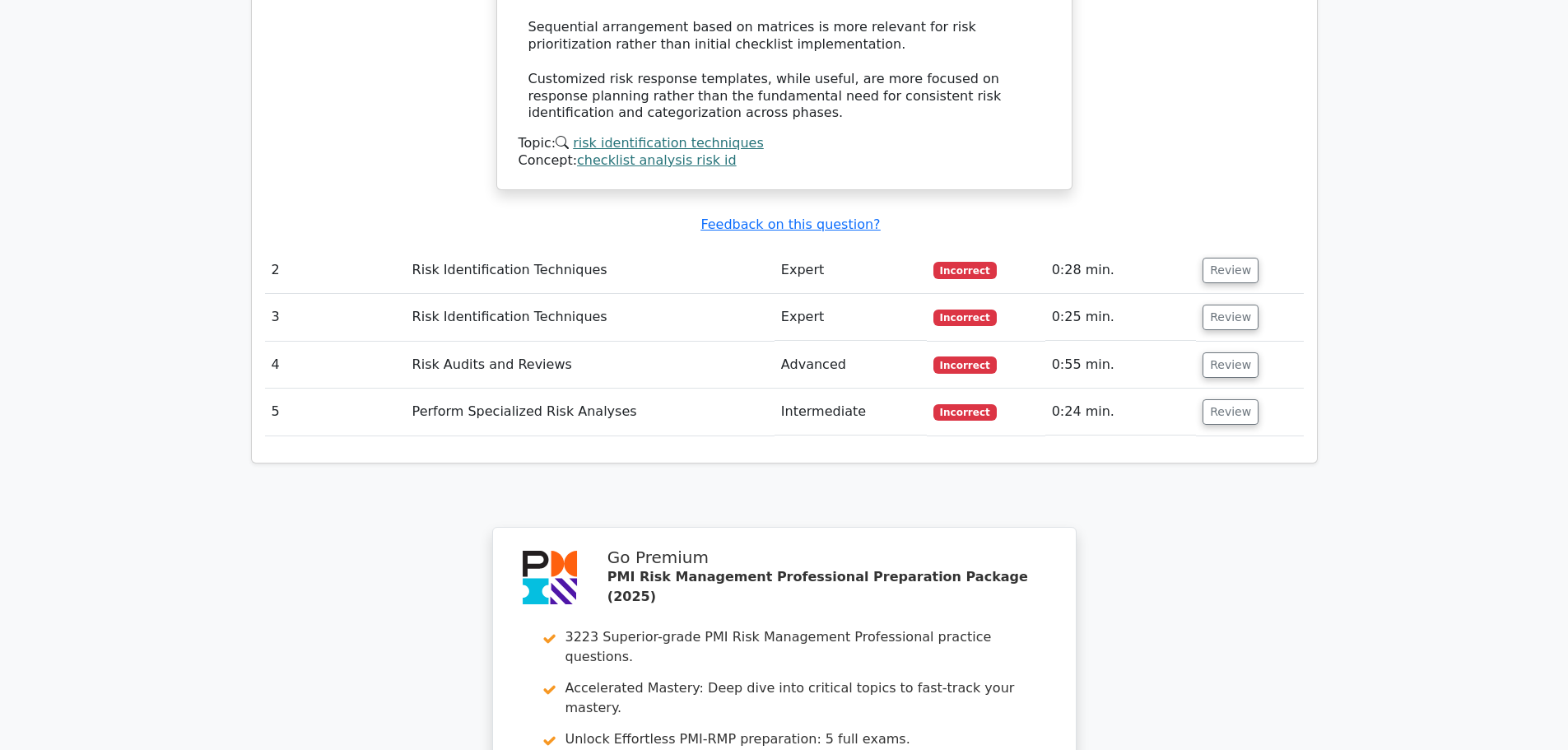
click at [496, 247] on td "Risk Identification Techniques" at bounding box center [590, 270] width 369 height 47
click at [812, 247] on td "Expert" at bounding box center [851, 270] width 153 height 47
click at [1228, 258] on button "Review" at bounding box center [1230, 270] width 56 height 25
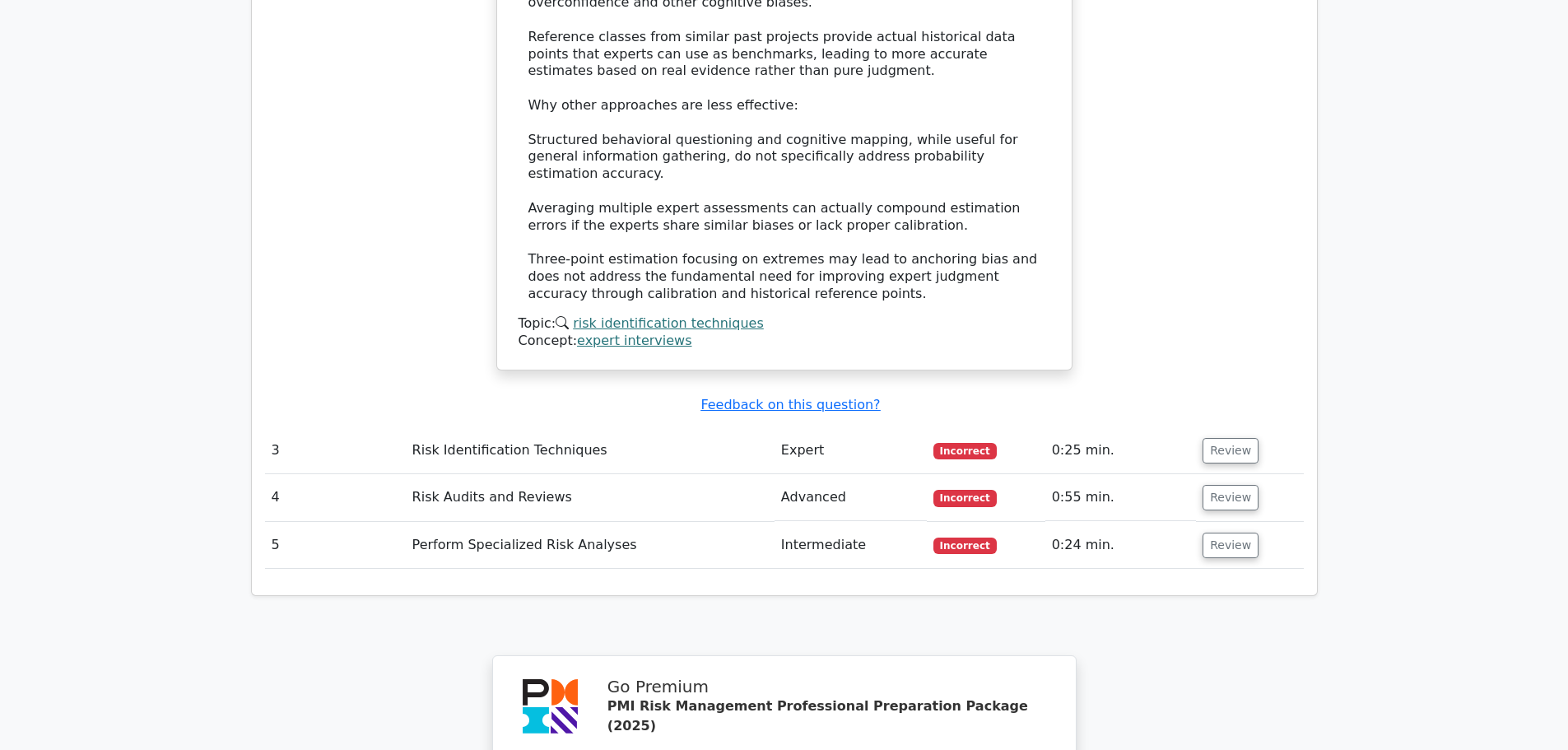
scroll to position [2963, 0]
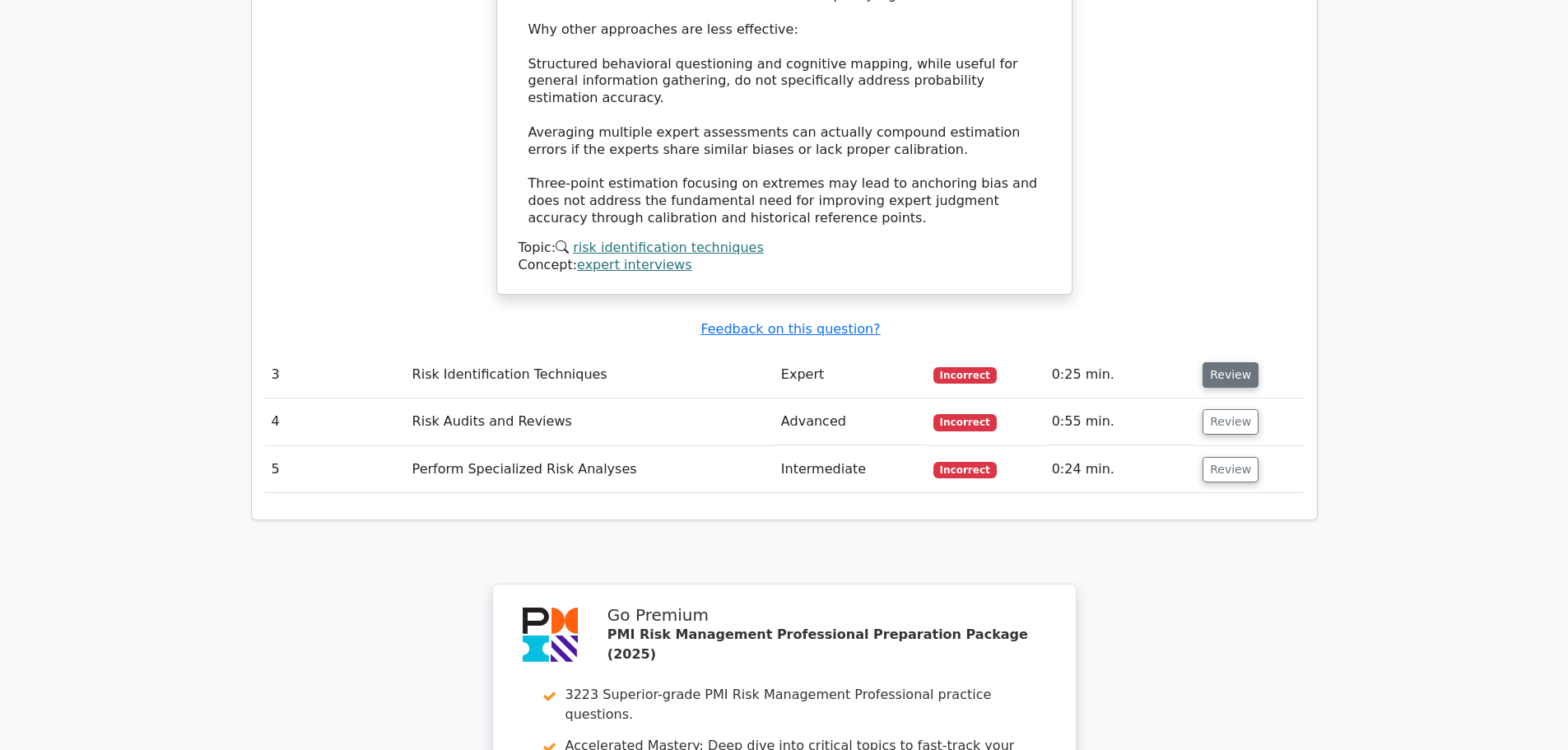
click at [1230, 362] on button "Review" at bounding box center [1230, 375] width 56 height 25
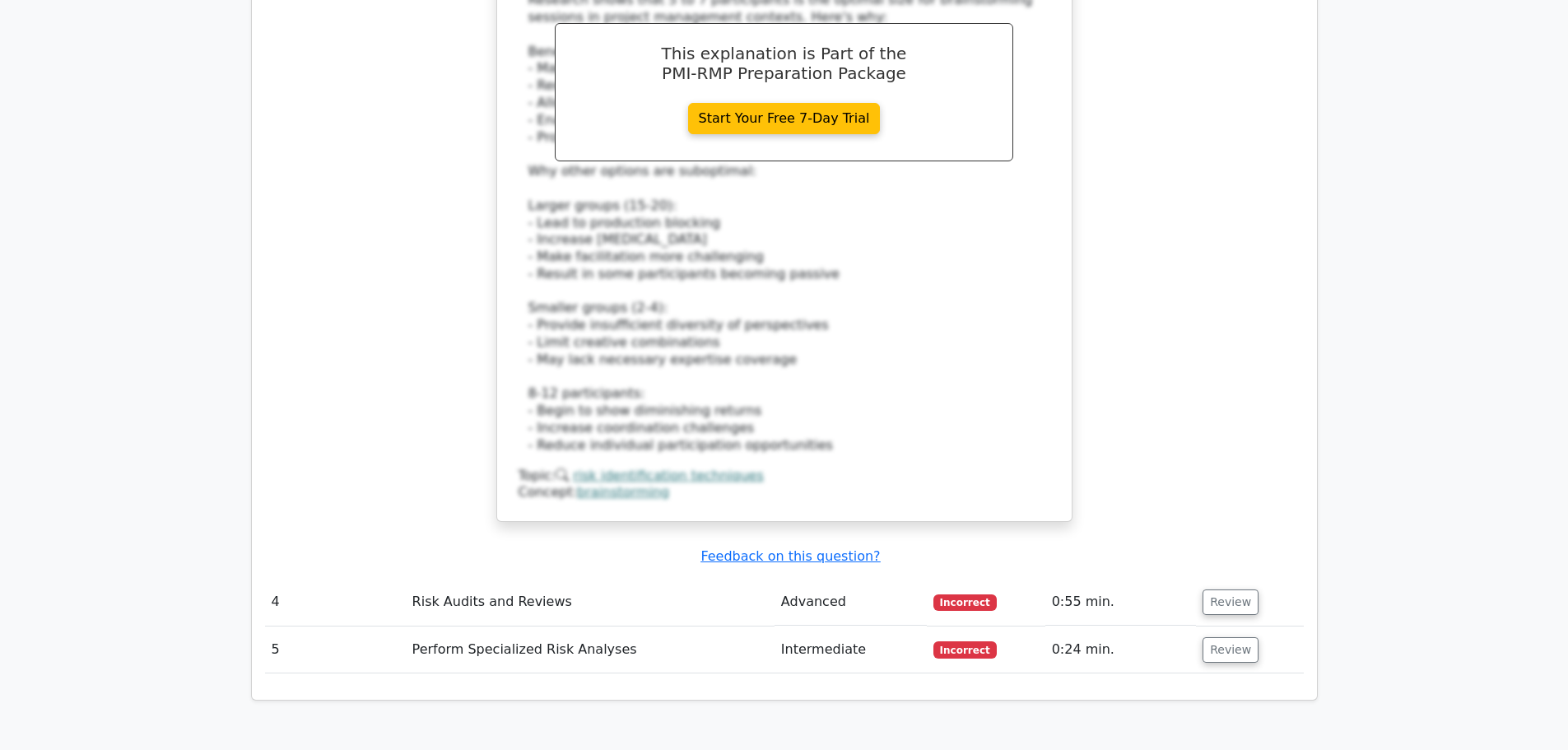
scroll to position [3786, 0]
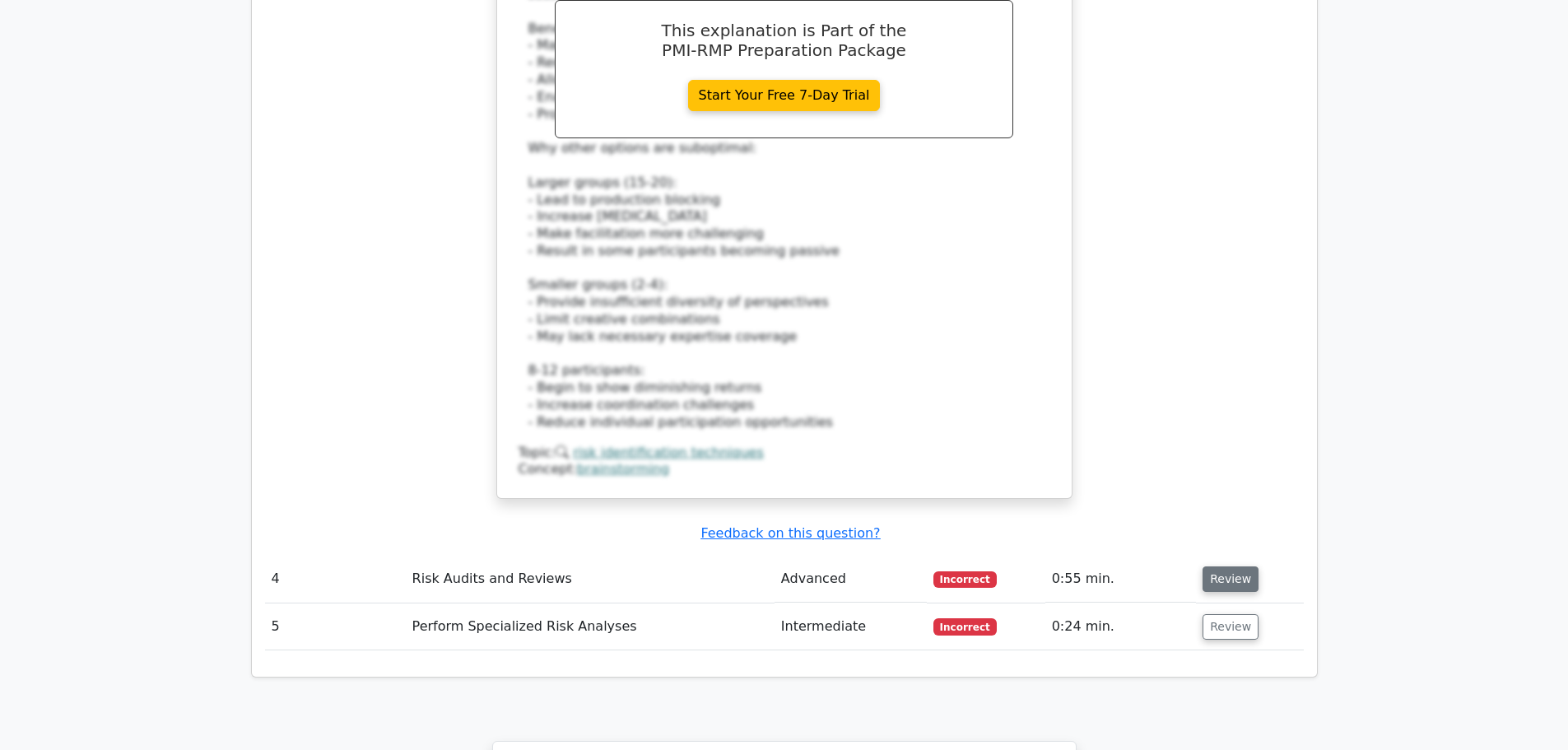
click at [1228, 566] on button "Review" at bounding box center [1230, 579] width 56 height 25
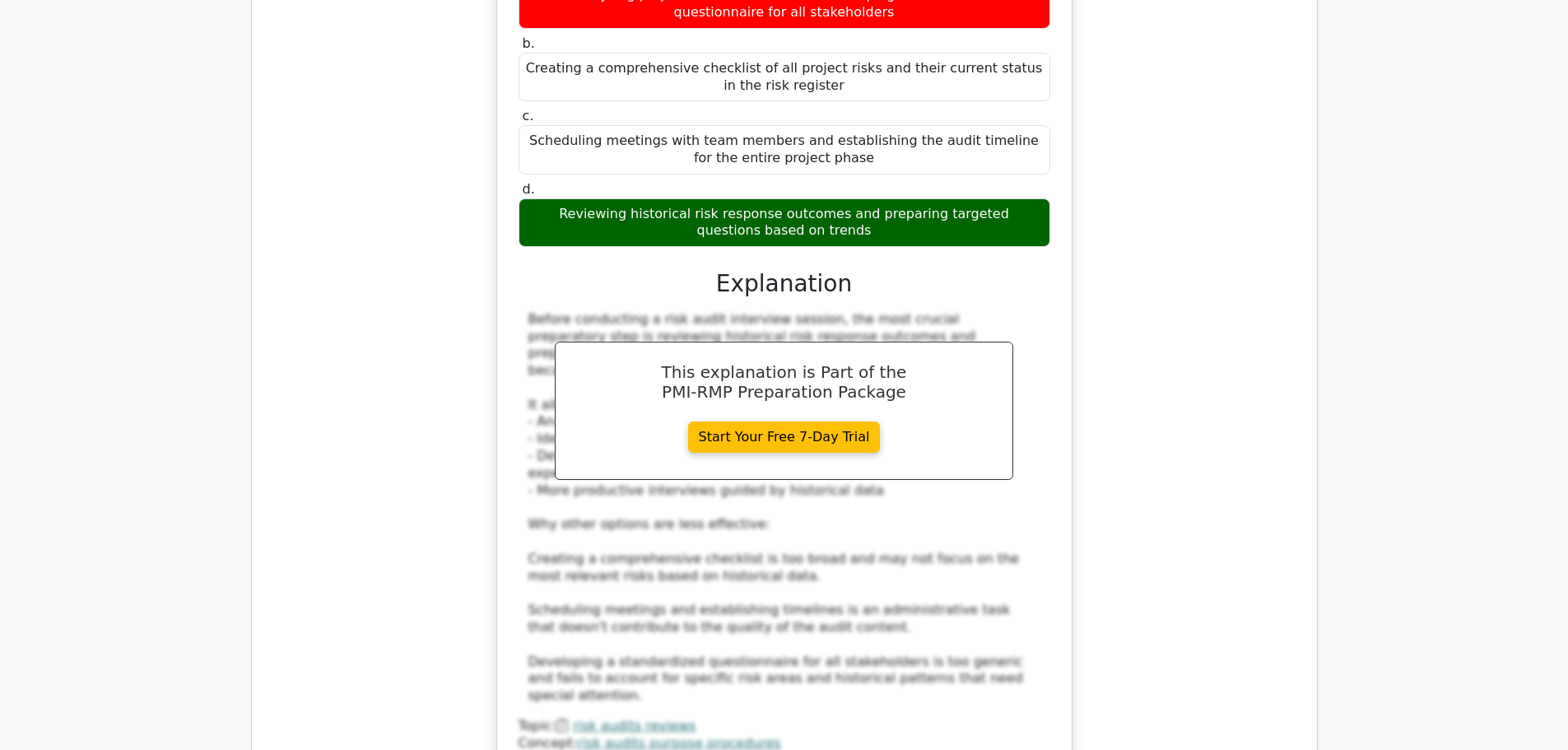
scroll to position [4526, 0]
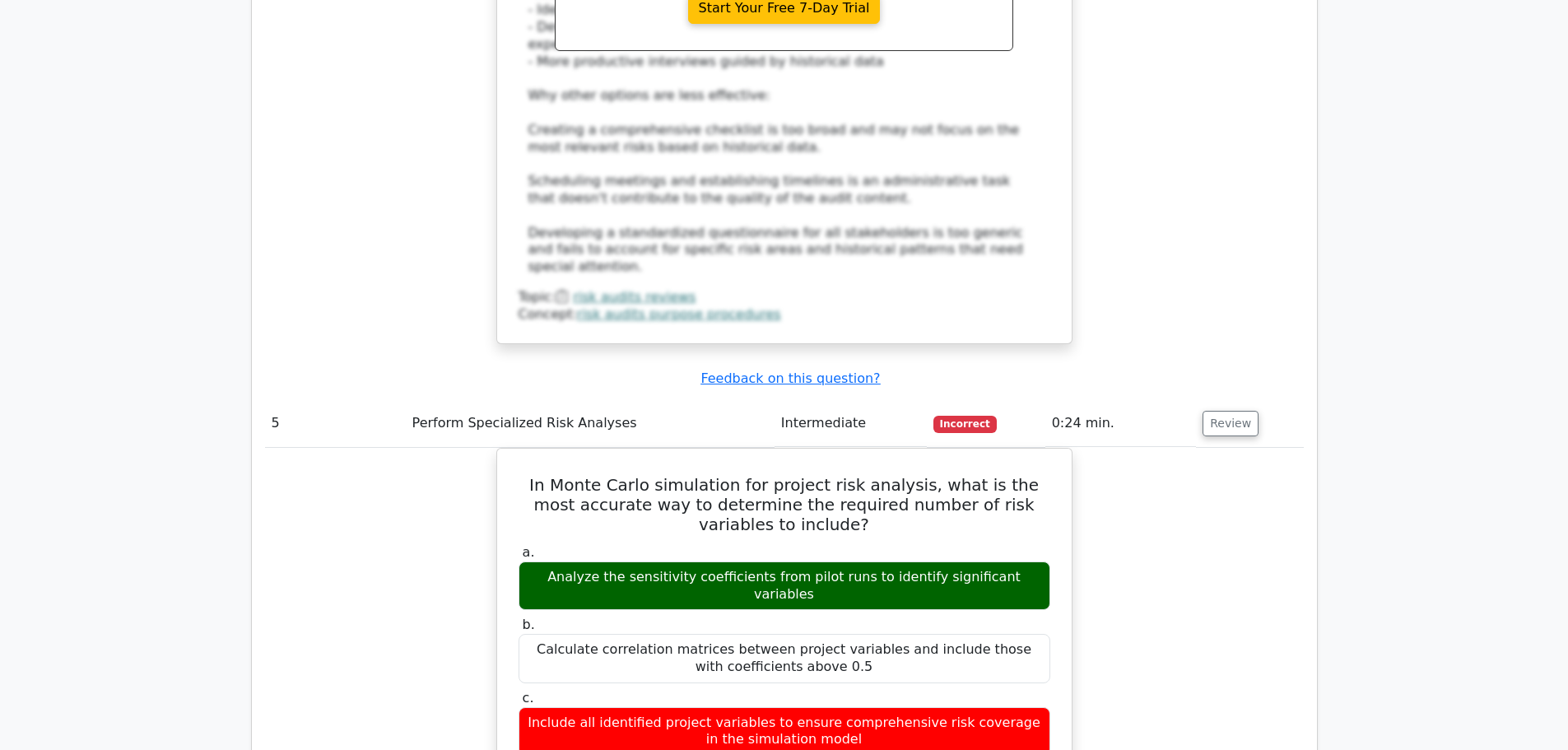
scroll to position [4938, 0]
